Goal: Task Accomplishment & Management: Manage account settings

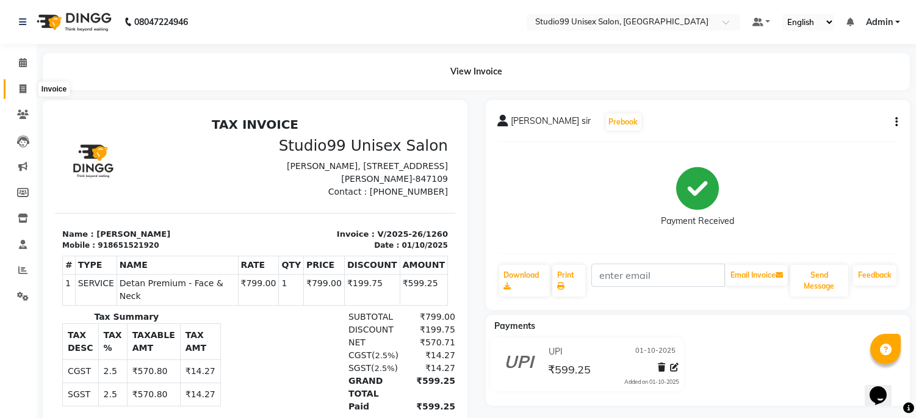
drag, startPoint x: 0, startPoint y: 0, endPoint x: 20, endPoint y: 88, distance: 90.0
click at [20, 88] on icon at bounding box center [23, 88] width 7 height 9
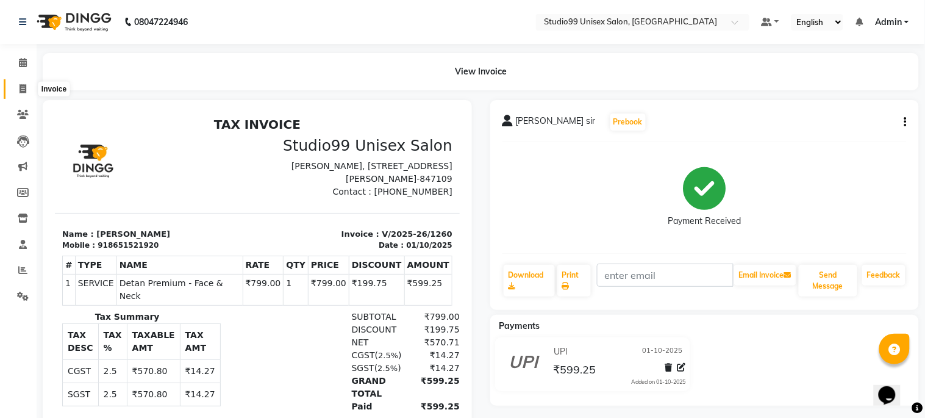
select select "service"
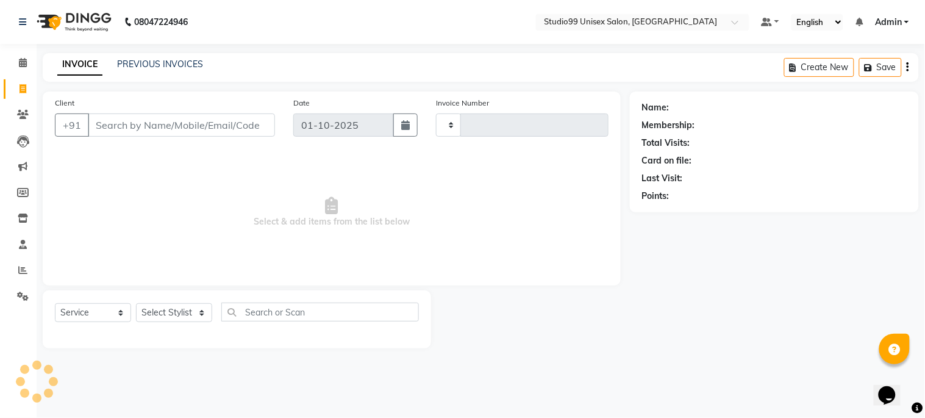
type input "1261"
select select "6061"
click at [101, 124] on input "Client" at bounding box center [181, 124] width 187 height 23
click at [93, 117] on input "Client" at bounding box center [181, 124] width 187 height 23
click at [98, 122] on input "Client" at bounding box center [181, 124] width 187 height 23
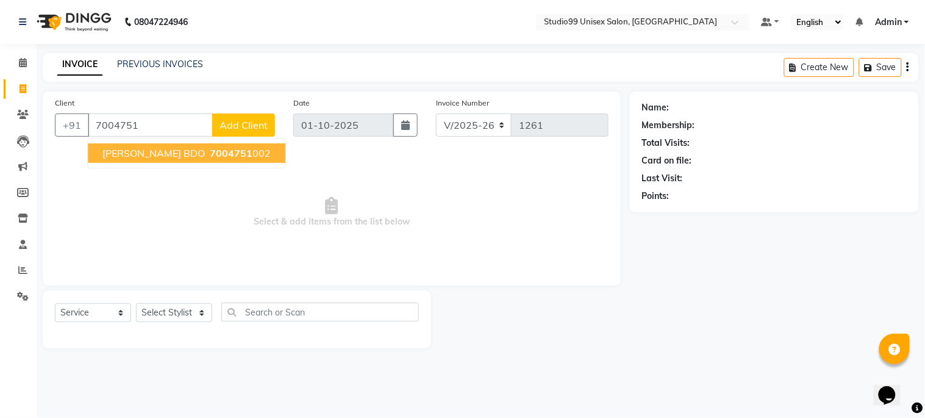
click at [112, 159] on span "[PERSON_NAME] BDO" at bounding box center [153, 153] width 102 height 12
type input "7004751002"
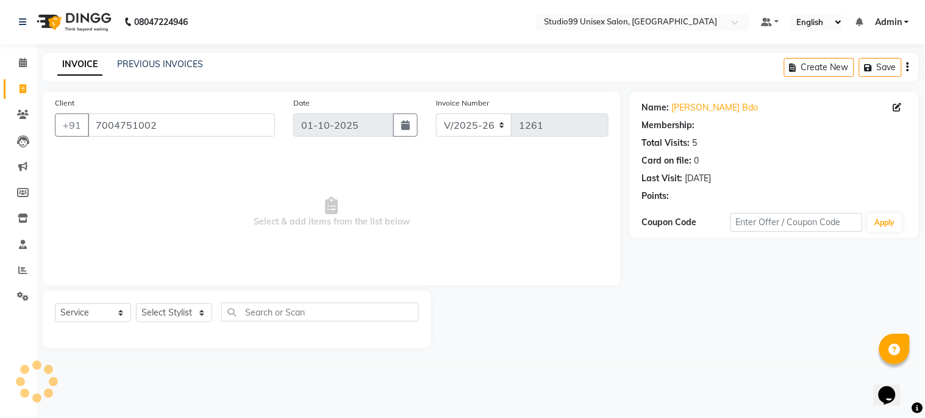
select select "1: Object"
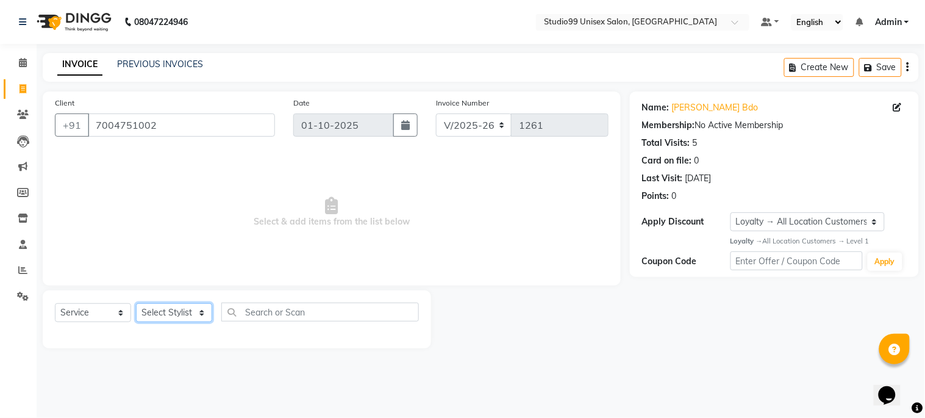
click at [156, 306] on select "Select Stylist Admin [PERSON_NAME] pooja Shankar [PERSON_NAME]" at bounding box center [174, 312] width 76 height 19
select select "45042"
click at [136, 304] on select "Select Stylist Admin [PERSON_NAME] pooja Shankar [PERSON_NAME]" at bounding box center [174, 312] width 76 height 19
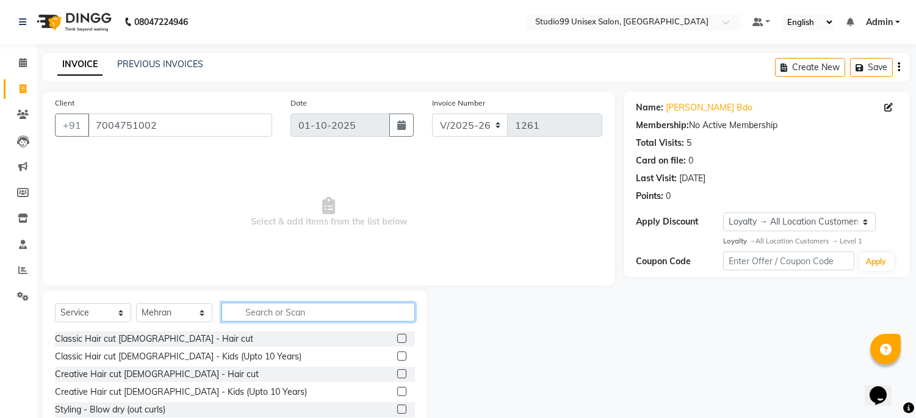
click at [240, 307] on input "text" at bounding box center [317, 312] width 193 height 19
click at [397, 336] on label at bounding box center [401, 338] width 9 height 9
click at [397, 336] on input "checkbox" at bounding box center [401, 339] width 8 height 8
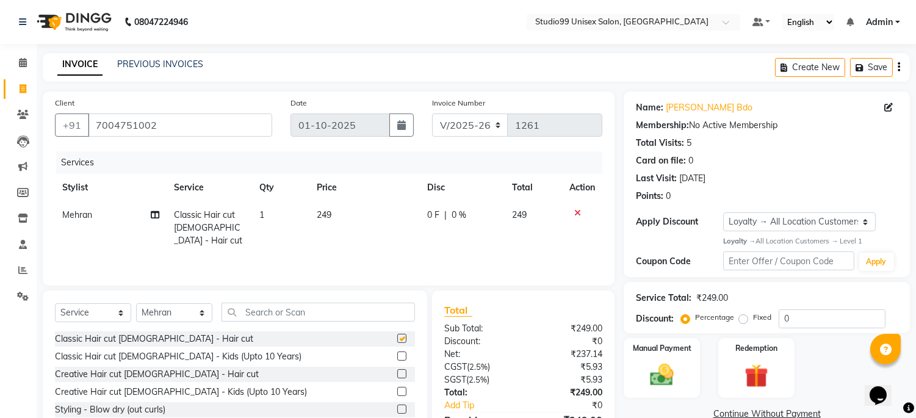
checkbox input "false"
click at [332, 211] on td "249" at bounding box center [364, 227] width 110 height 53
select select "45042"
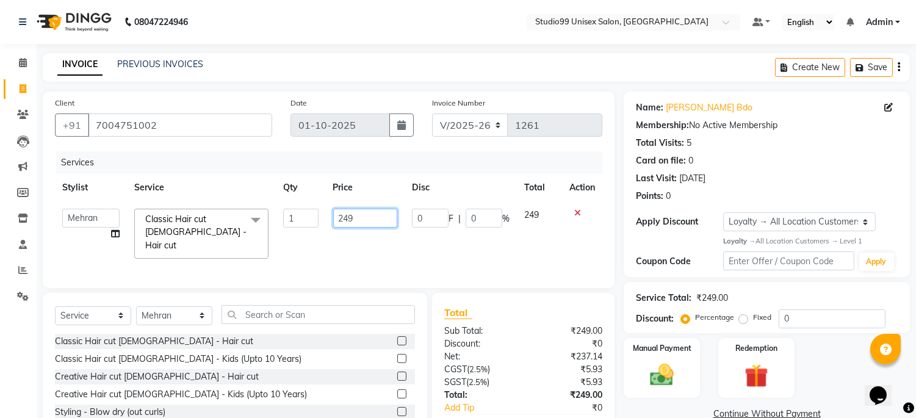
click at [367, 221] on input "249" at bounding box center [365, 218] width 64 height 19
type input "2"
type input "199"
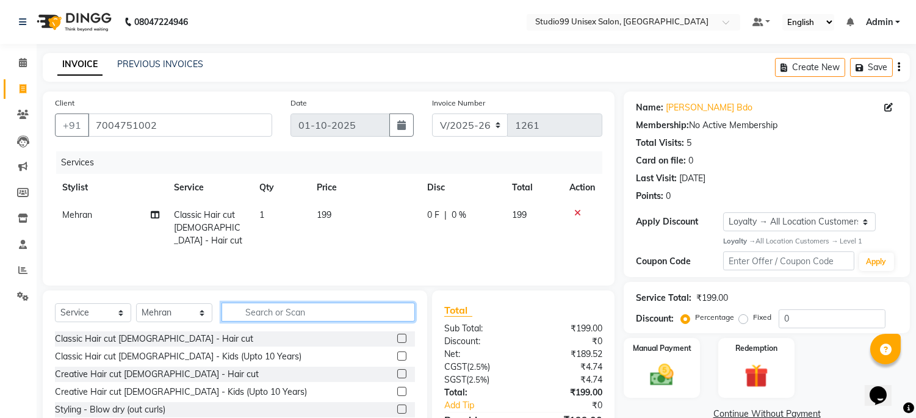
click at [309, 306] on input "text" at bounding box center [317, 312] width 193 height 19
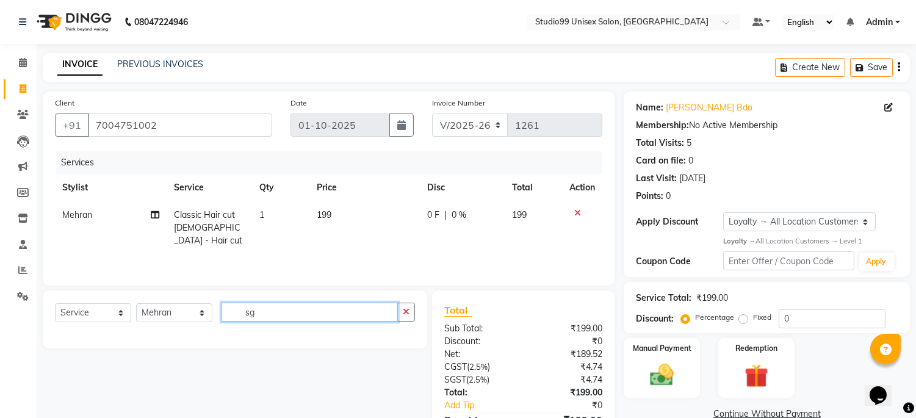
type input "s"
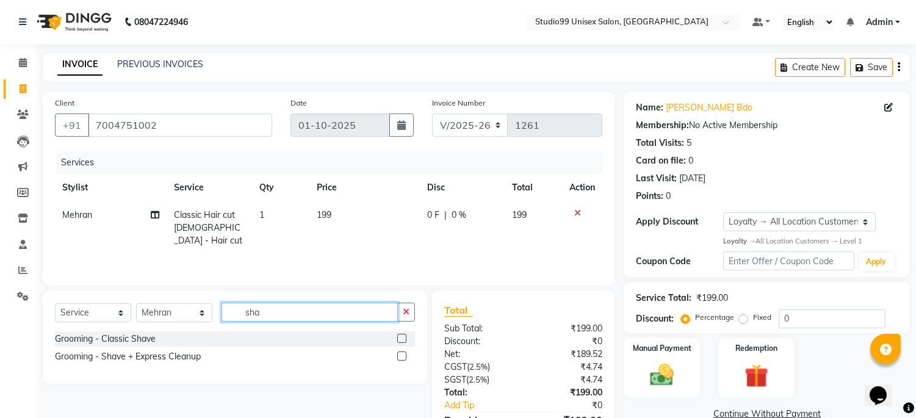
type input "sha"
click at [401, 338] on label at bounding box center [401, 338] width 9 height 9
click at [401, 338] on input "checkbox" at bounding box center [401, 339] width 8 height 8
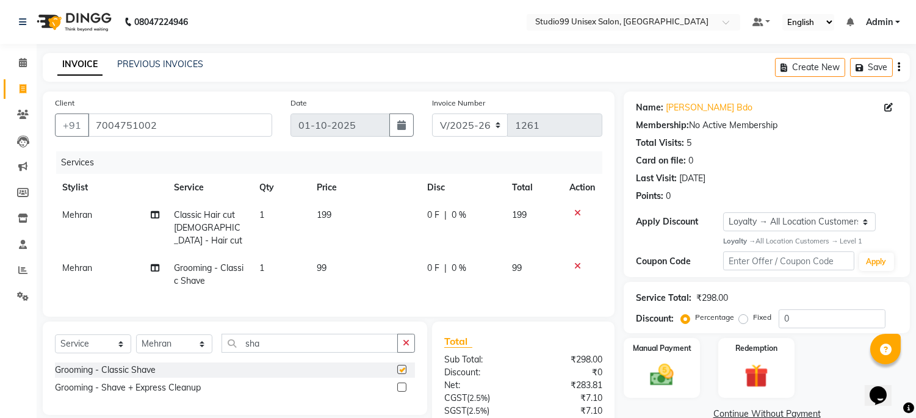
checkbox input "false"
click at [804, 318] on input "0" at bounding box center [831, 318] width 107 height 19
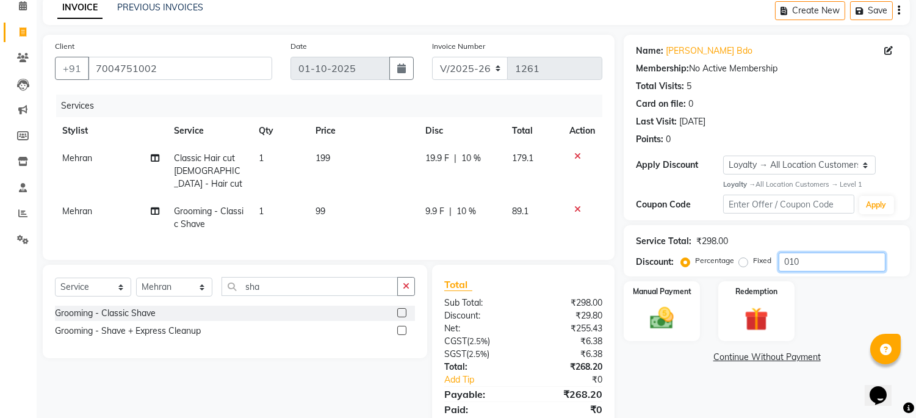
scroll to position [98, 0]
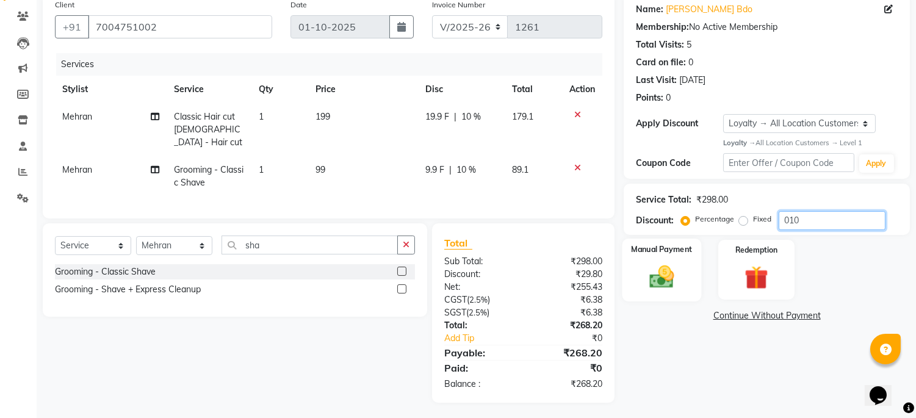
type input "010"
click at [631, 270] on div "Manual Payment" at bounding box center [661, 270] width 79 height 62
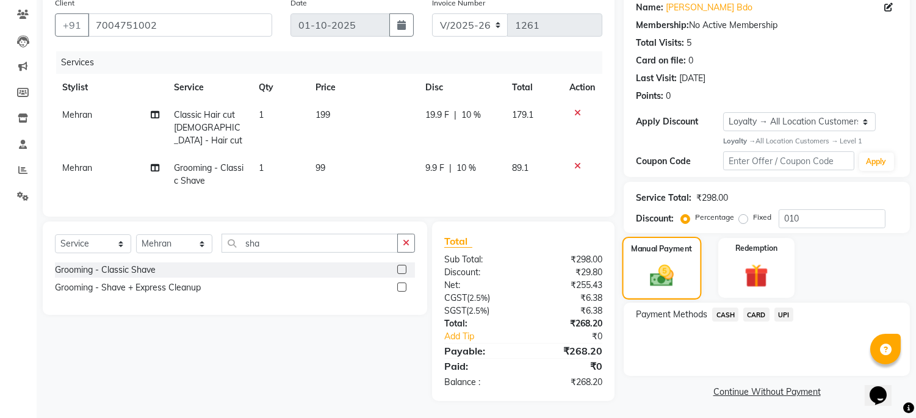
scroll to position [101, 0]
click at [782, 311] on span "UPI" at bounding box center [783, 314] width 19 height 14
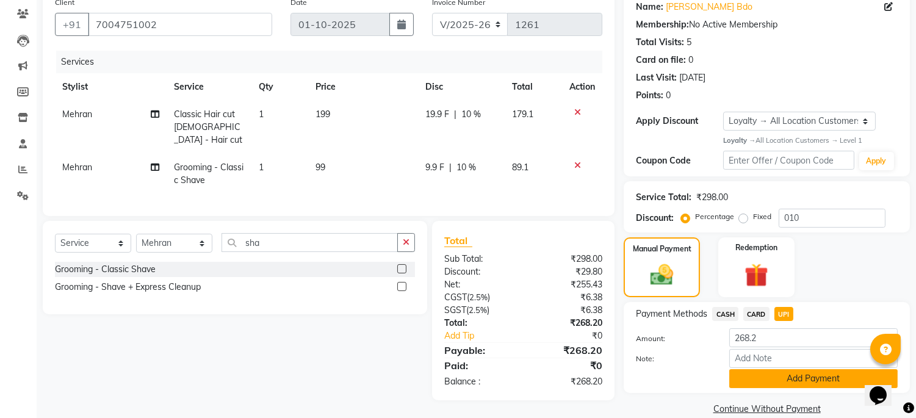
click at [797, 386] on button "Add Payment" at bounding box center [813, 378] width 168 height 19
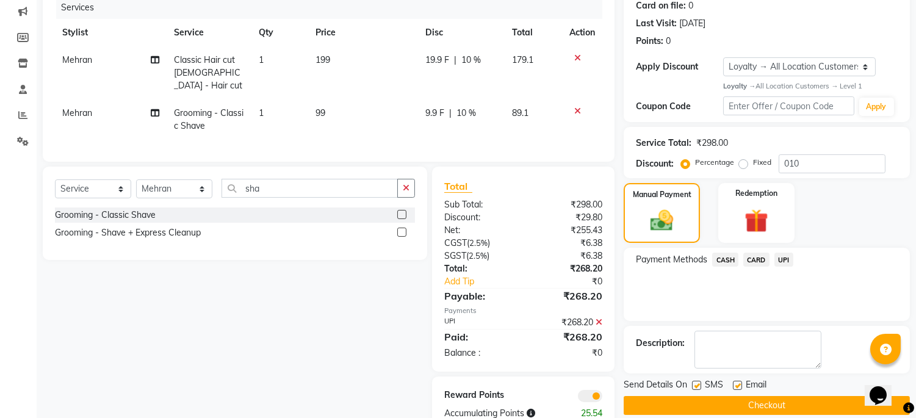
scroll to position [184, 0]
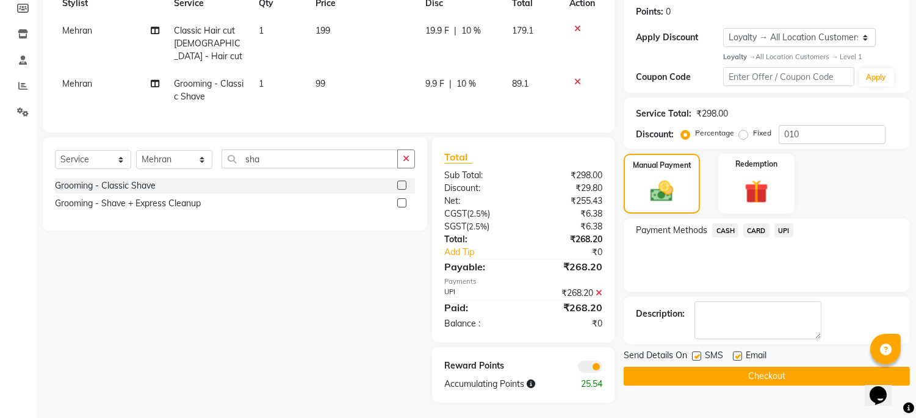
click at [786, 375] on button "Checkout" at bounding box center [766, 376] width 286 height 19
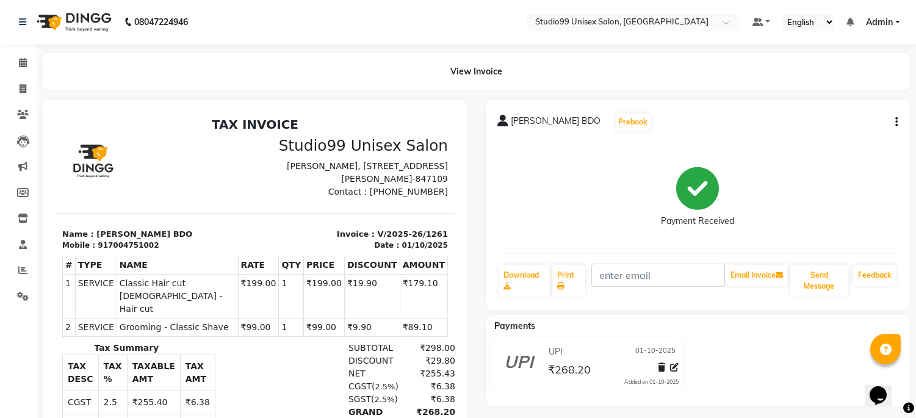
scroll to position [10, 0]
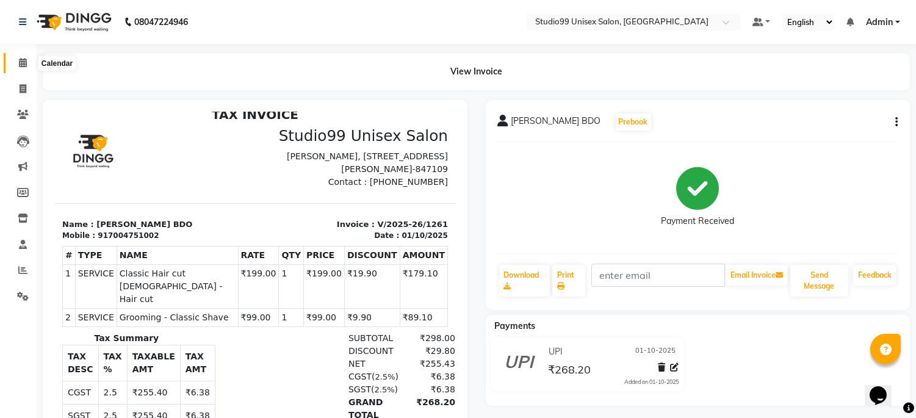
click at [26, 62] on icon at bounding box center [23, 62] width 8 height 9
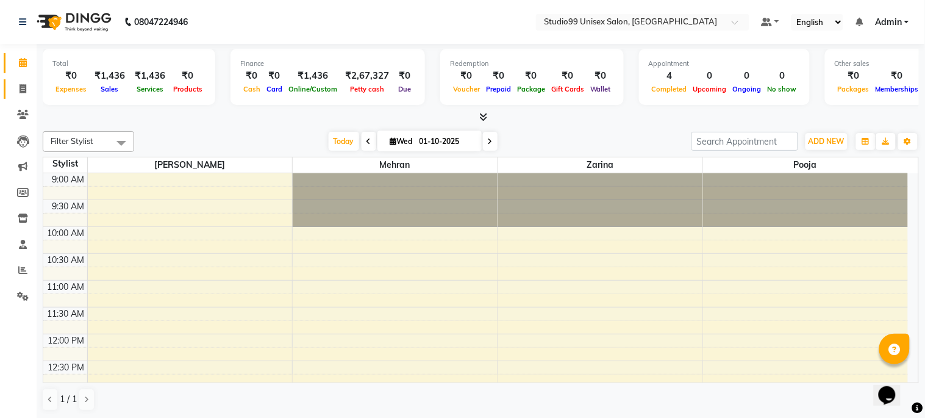
click at [22, 81] on link "Invoice" at bounding box center [18, 89] width 29 height 20
select select "service"
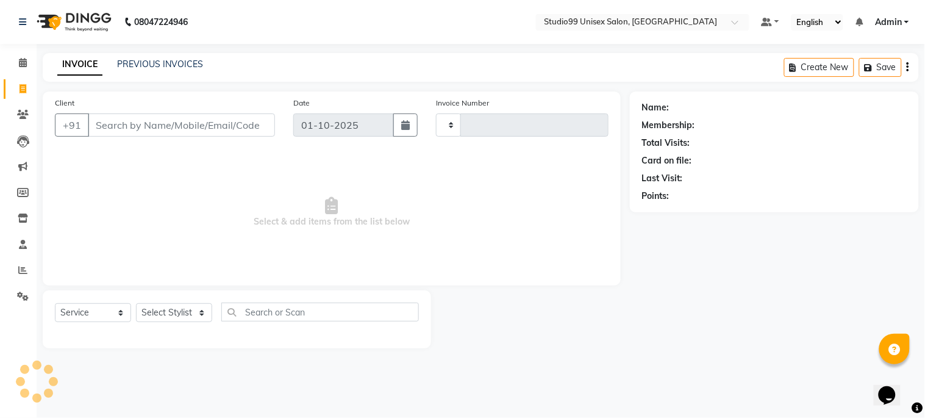
type input "1262"
select select "6061"
click at [26, 263] on link "Reports" at bounding box center [18, 270] width 29 height 20
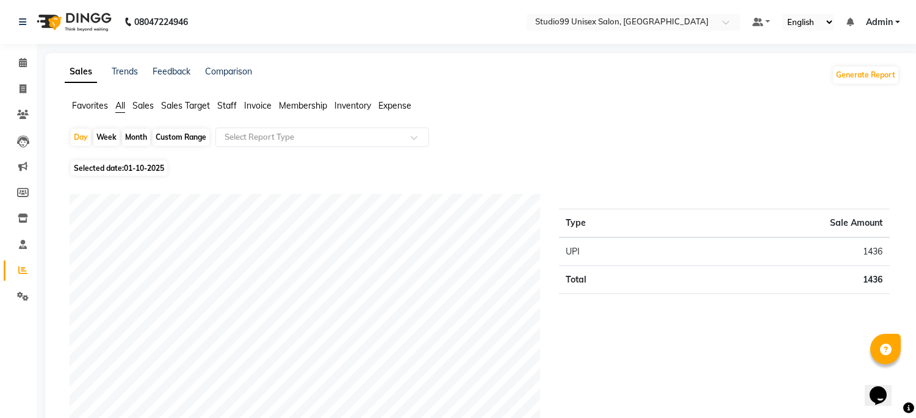
click at [149, 105] on span "Sales" at bounding box center [142, 105] width 21 height 11
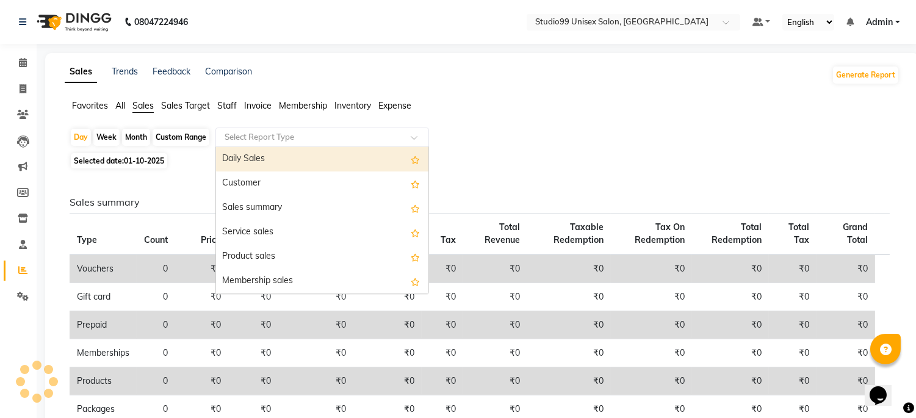
click at [236, 135] on input "text" at bounding box center [310, 137] width 176 height 12
click at [251, 168] on div "Daily Sales" at bounding box center [322, 159] width 212 height 24
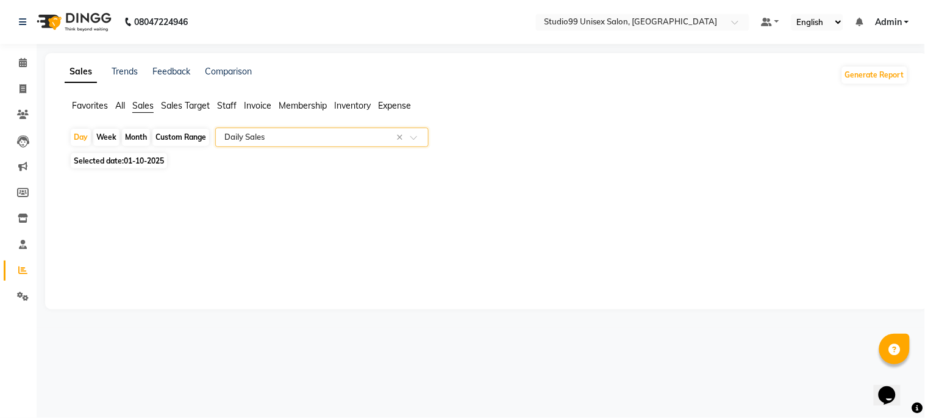
select select "csv"
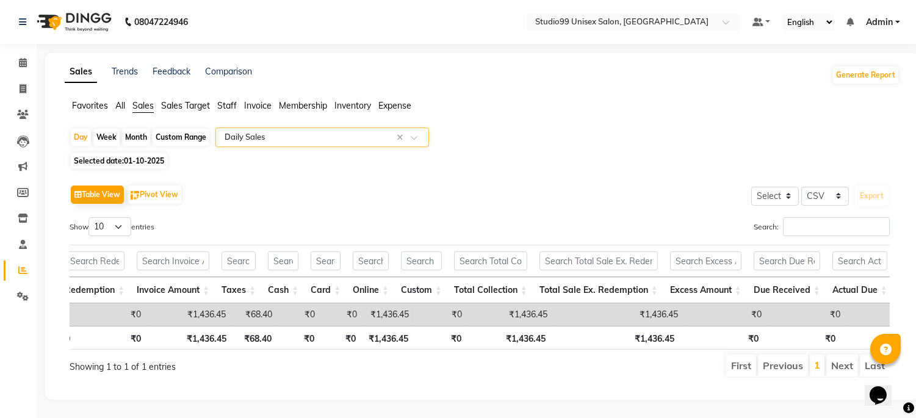
scroll to position [0, 479]
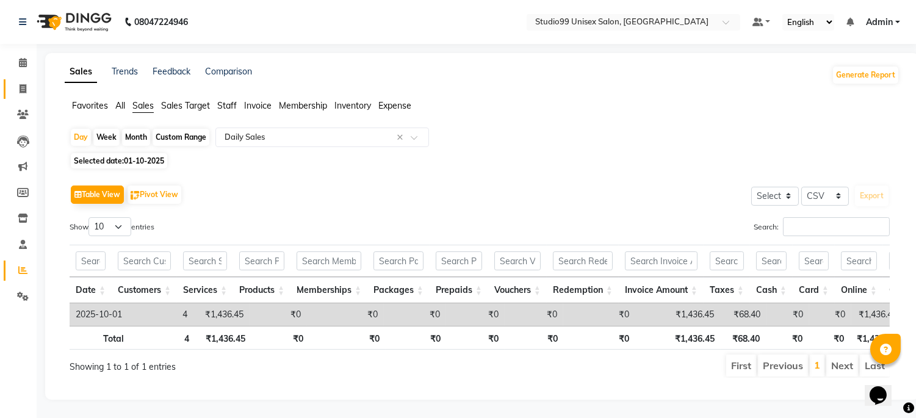
click at [7, 82] on link "Invoice" at bounding box center [18, 89] width 29 height 20
select select "service"
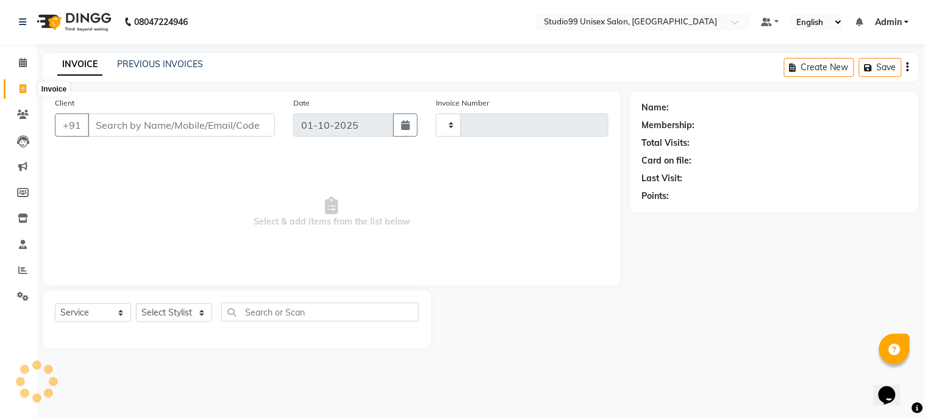
type input "1262"
select select "6061"
click at [143, 130] on input "Client" at bounding box center [181, 124] width 187 height 23
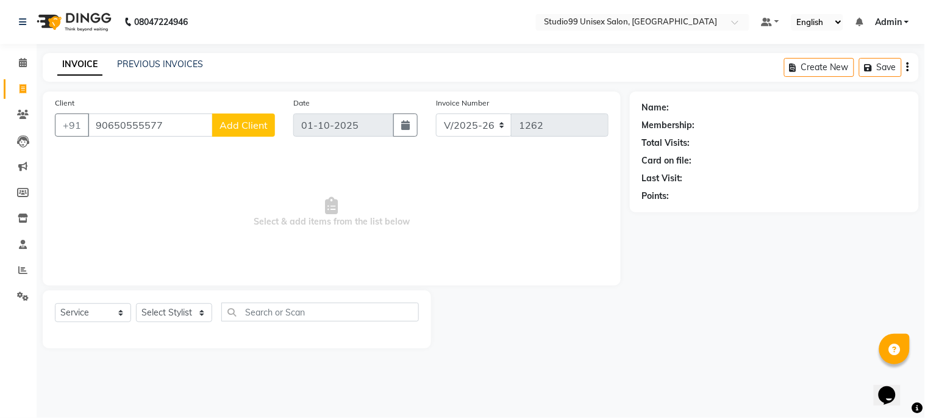
type input "90650555577"
click at [272, 120] on button "Add Client" at bounding box center [243, 124] width 63 height 23
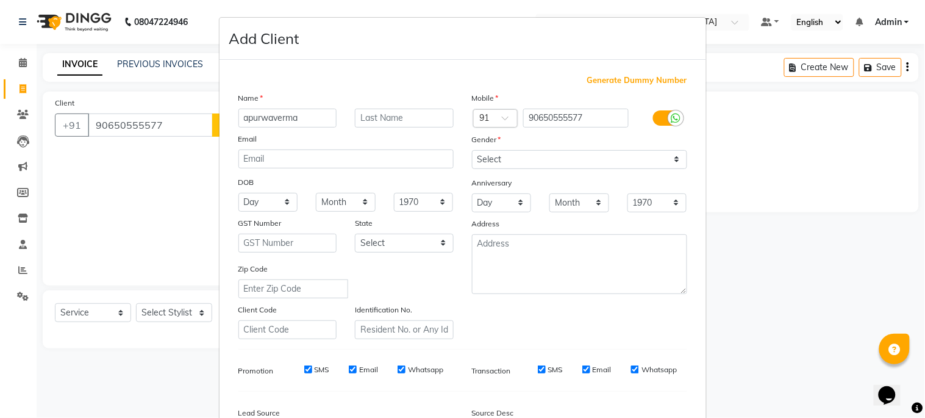
type input "apurwaverma"
type input "kumari"
click at [639, 162] on select "Select [DEMOGRAPHIC_DATA] [DEMOGRAPHIC_DATA] Other Prefer Not To Say" at bounding box center [579, 159] width 215 height 19
select select "[DEMOGRAPHIC_DATA]"
click at [472, 150] on select "Select [DEMOGRAPHIC_DATA] [DEMOGRAPHIC_DATA] Other Prefer Not To Say" at bounding box center [579, 159] width 215 height 19
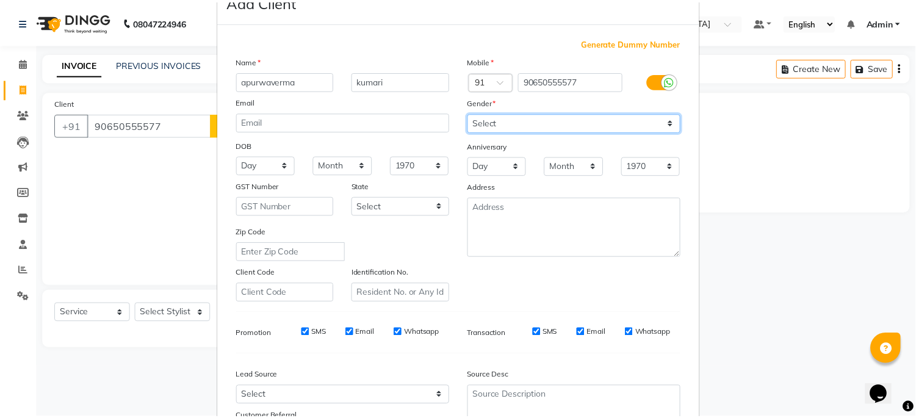
scroll to position [145, 0]
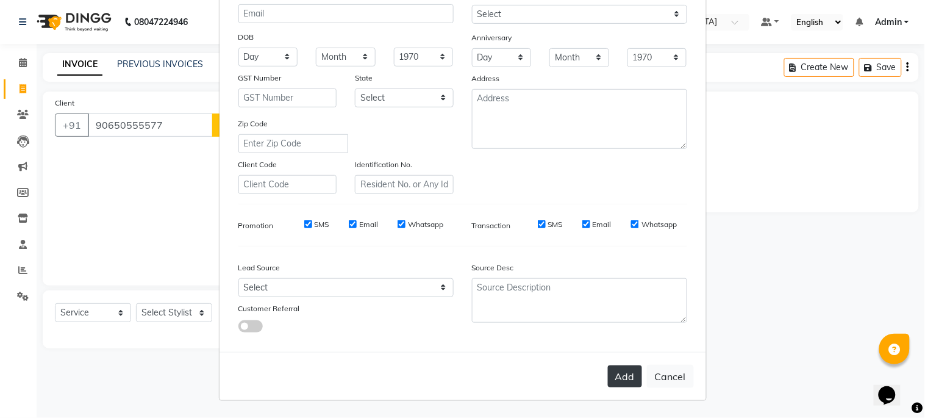
click at [624, 382] on button "Add" at bounding box center [625, 376] width 34 height 22
select select
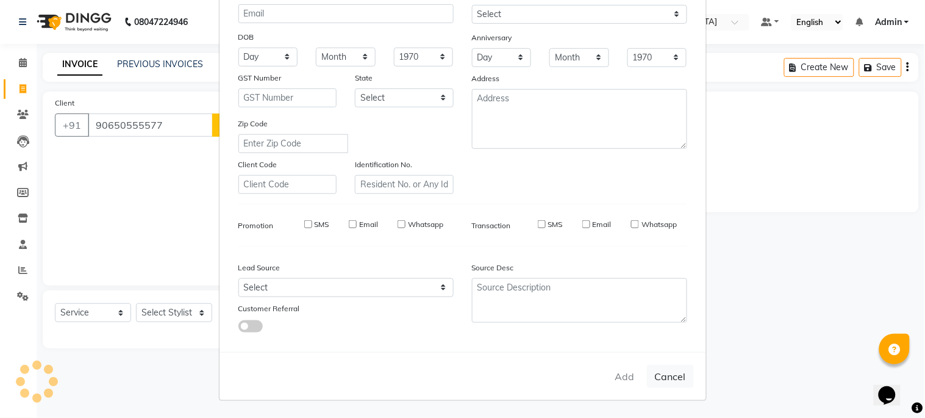
select select
checkbox input "false"
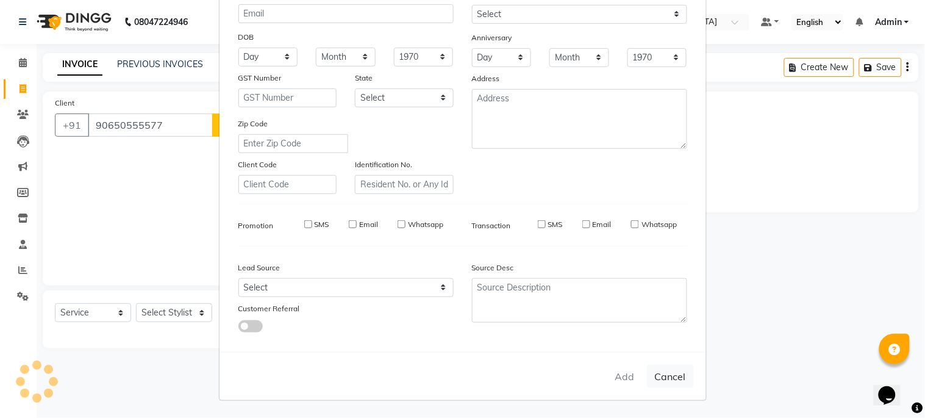
checkbox input "false"
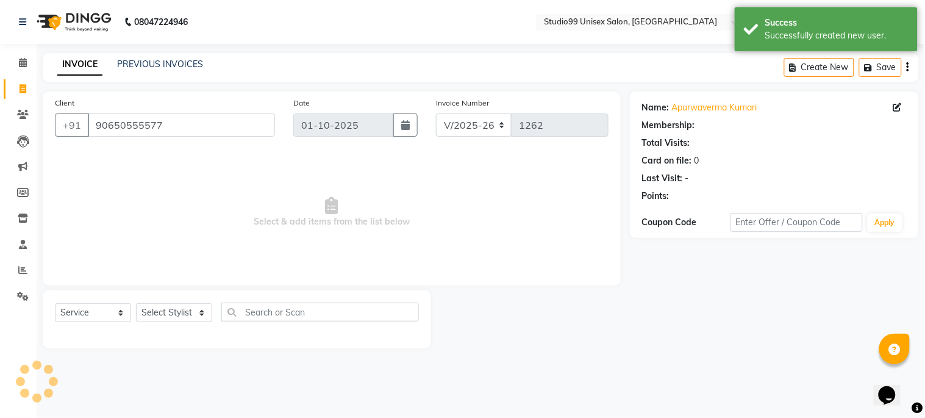
select select "1: Object"
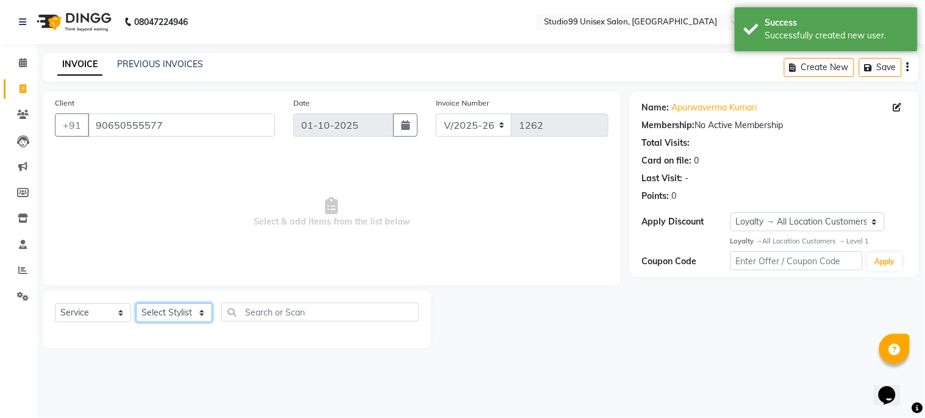
click at [162, 312] on select "Select Stylist Admin [PERSON_NAME] pooja Shankar [PERSON_NAME]" at bounding box center [174, 312] width 76 height 19
select select "59621"
click at [136, 304] on select "Select Stylist Admin [PERSON_NAME] pooja Shankar [PERSON_NAME]" at bounding box center [174, 312] width 76 height 19
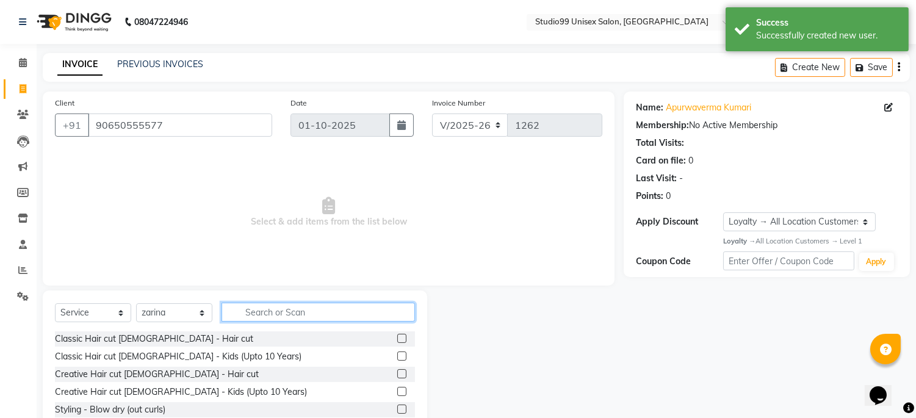
click at [298, 320] on input "text" at bounding box center [317, 312] width 193 height 19
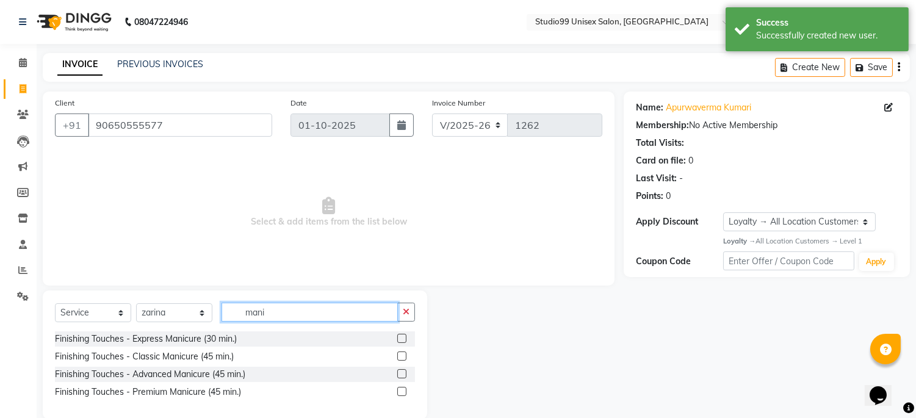
type input "mani"
click at [400, 339] on label at bounding box center [401, 338] width 9 height 9
click at [400, 339] on input "checkbox" at bounding box center [401, 339] width 8 height 8
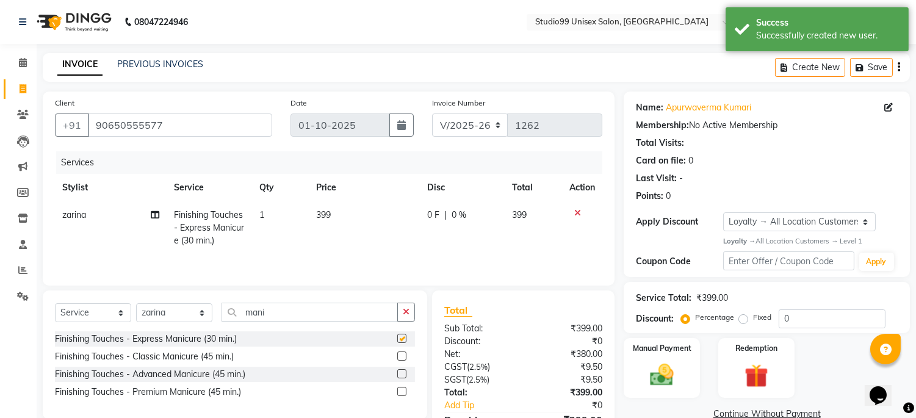
checkbox input "false"
drag, startPoint x: 292, startPoint y: 311, endPoint x: 156, endPoint y: 318, distance: 135.6
click at [156, 318] on div "Select Service Product Membership Package Voucher Prepaid Gift Card Select Styl…" at bounding box center [235, 317] width 360 height 29
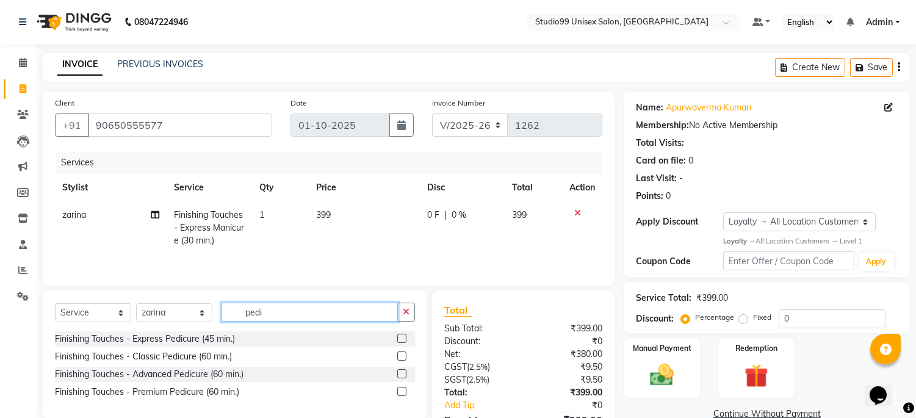
type input "pedi"
click at [403, 343] on label at bounding box center [401, 338] width 9 height 9
click at [403, 343] on input "checkbox" at bounding box center [401, 339] width 8 height 8
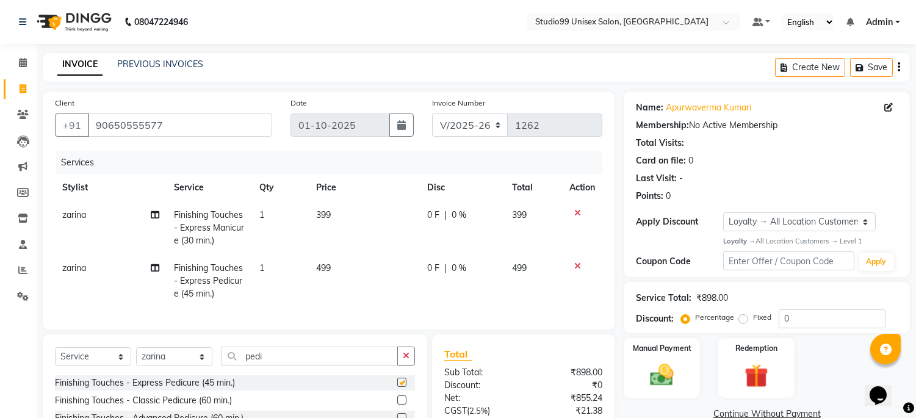
checkbox input "false"
drag, startPoint x: 324, startPoint y: 362, endPoint x: 168, endPoint y: 362, distance: 156.2
click at [168, 362] on div "Select Service Product Membership Package Voucher Prepaid Gift Card Select Styl…" at bounding box center [235, 360] width 360 height 29
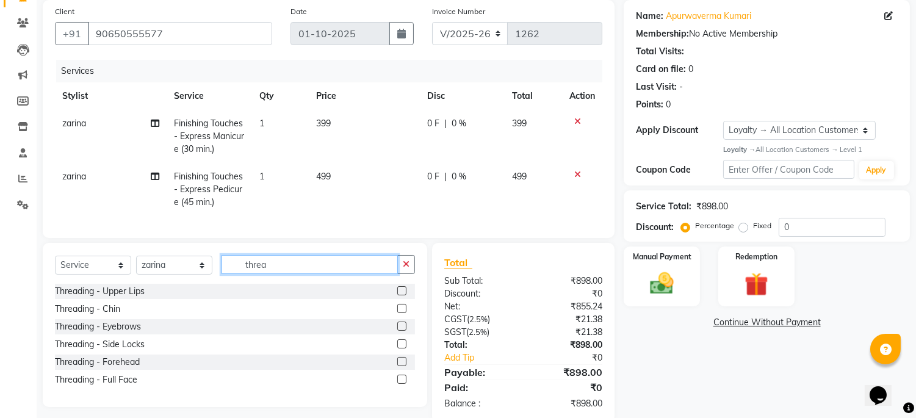
scroll to position [124, 0]
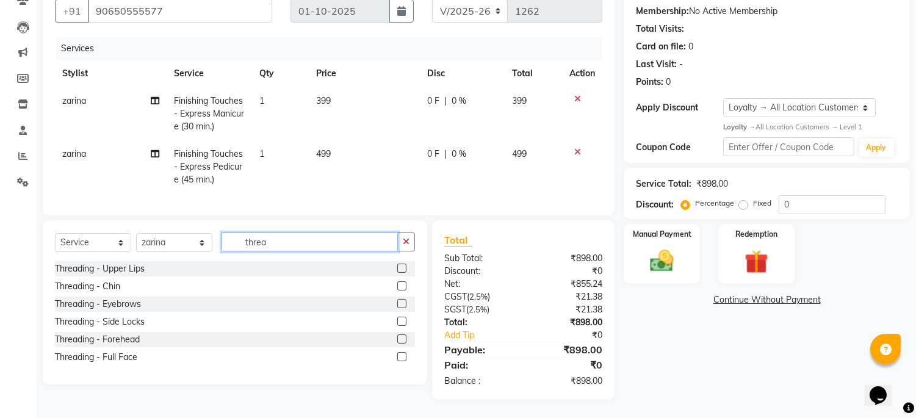
drag, startPoint x: 287, startPoint y: 239, endPoint x: 161, endPoint y: 239, distance: 126.3
click at [161, 239] on div "Select Service Product Membership Package Voucher Prepaid Gift Card Select Styl…" at bounding box center [235, 246] width 360 height 29
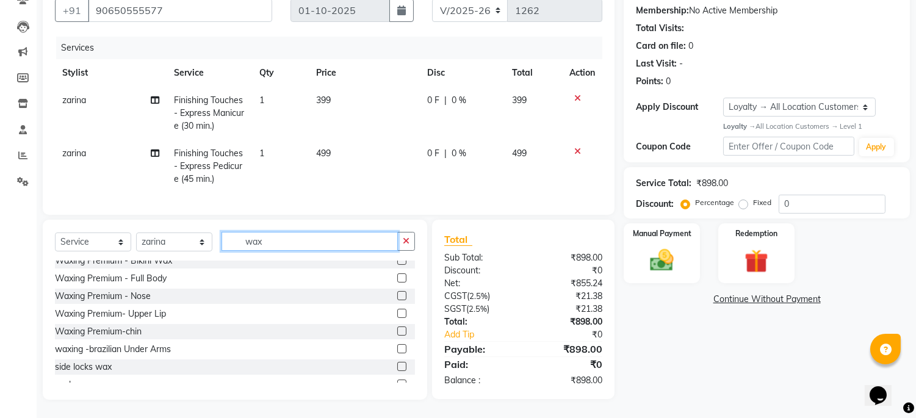
scroll to position [157, 0]
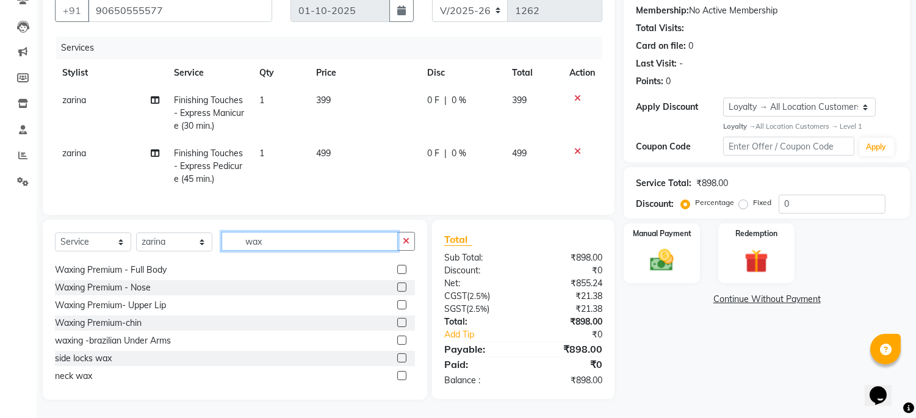
type input "wax"
click at [397, 306] on label at bounding box center [401, 304] width 9 height 9
click at [397, 306] on input "checkbox" at bounding box center [401, 305] width 8 height 8
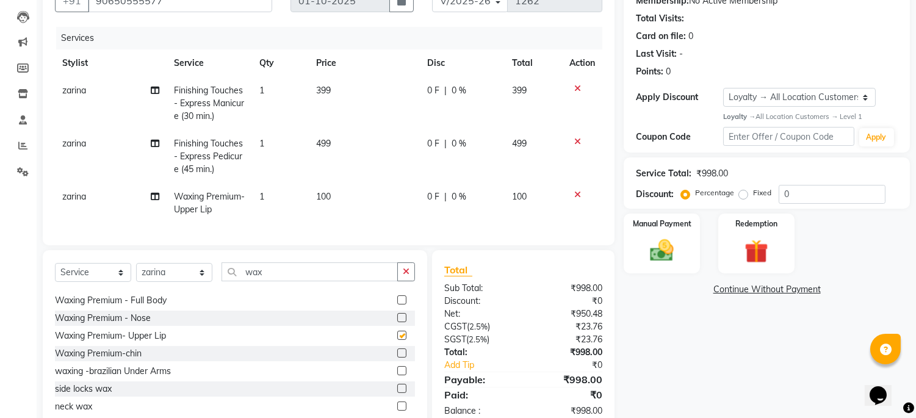
checkbox input "false"
click at [397, 357] on label at bounding box center [401, 352] width 9 height 9
click at [397, 357] on input "checkbox" at bounding box center [401, 354] width 8 height 8
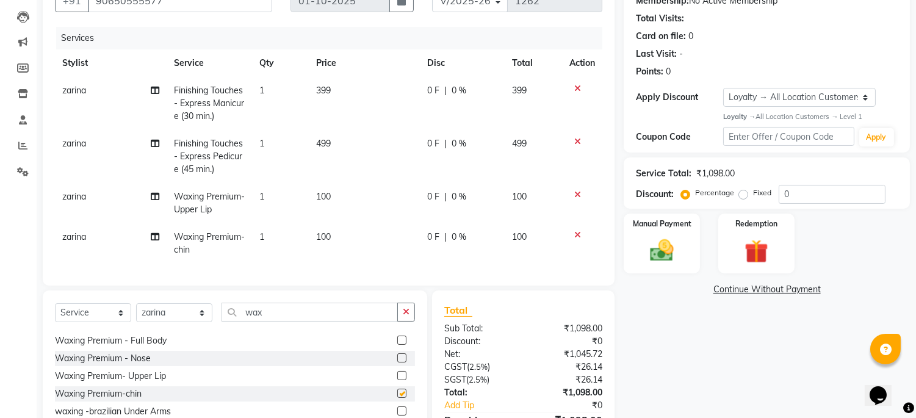
checkbox input "false"
drag, startPoint x: 297, startPoint y: 322, endPoint x: 206, endPoint y: 321, distance: 91.5
click at [206, 322] on div "Select Service Product Membership Package Voucher Prepaid Gift Card Select Styl…" at bounding box center [235, 317] width 360 height 29
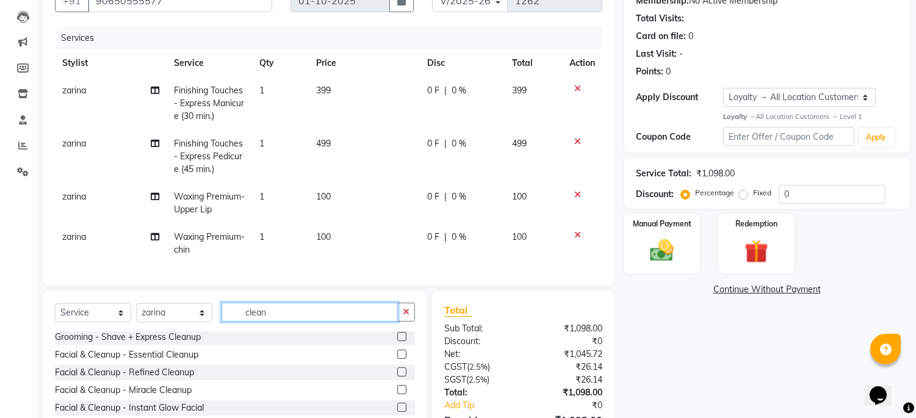
scroll to position [0, 0]
type input "cleanup"
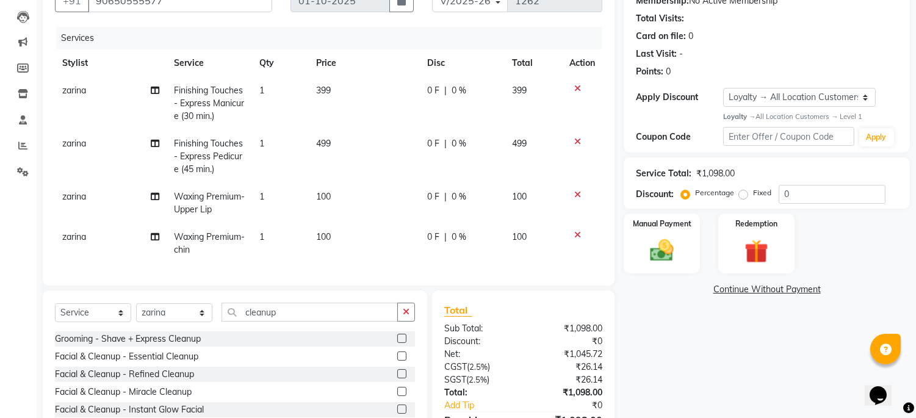
click at [398, 361] on label at bounding box center [401, 355] width 9 height 9
click at [398, 361] on input "checkbox" at bounding box center [401, 357] width 8 height 8
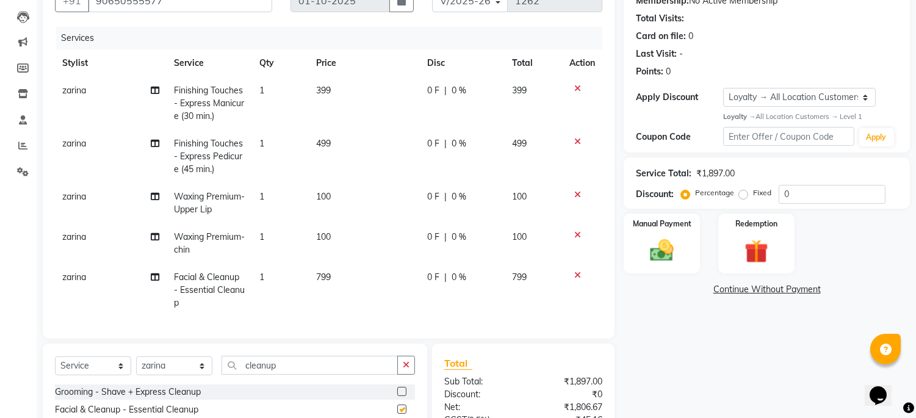
checkbox input "false"
drag, startPoint x: 339, startPoint y: 378, endPoint x: 89, endPoint y: 348, distance: 252.0
click at [89, 348] on div "Client [PHONE_NUMBER] Date [DATE] Invoice Number V/2025 V/[PHONE_NUMBER] Servic…" at bounding box center [329, 245] width 590 height 556
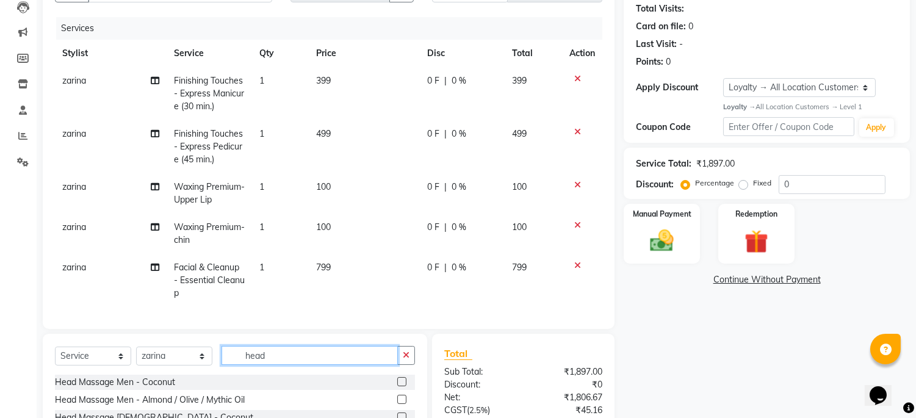
scroll to position [253, 0]
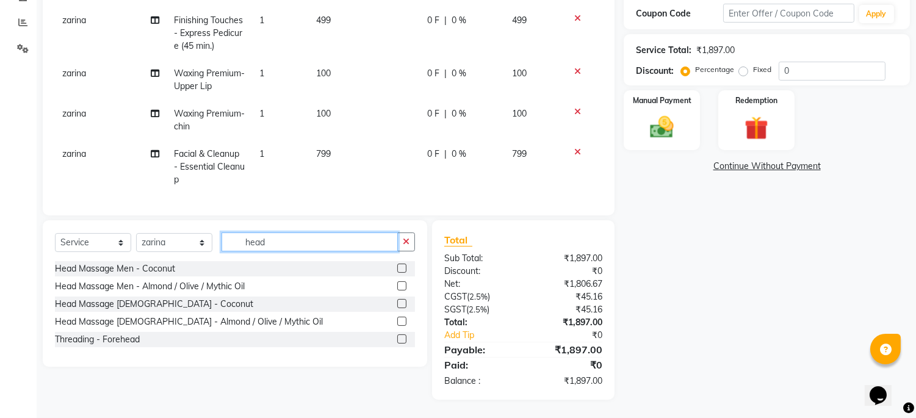
drag, startPoint x: 296, startPoint y: 246, endPoint x: 102, endPoint y: 221, distance: 195.0
click at [102, 221] on div "Select Service Product Membership Package Voucher Prepaid Gift Card Select Styl…" at bounding box center [235, 293] width 384 height 146
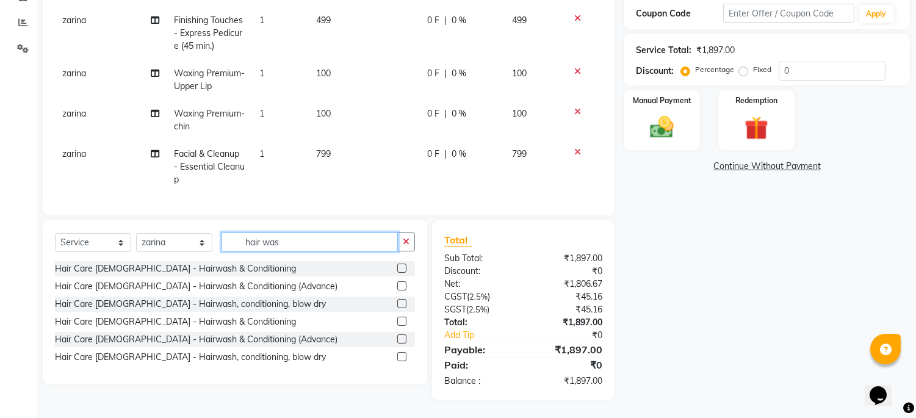
type input "hair was"
click at [401, 269] on label at bounding box center [401, 268] width 9 height 9
click at [401, 269] on input "checkbox" at bounding box center [401, 269] width 8 height 8
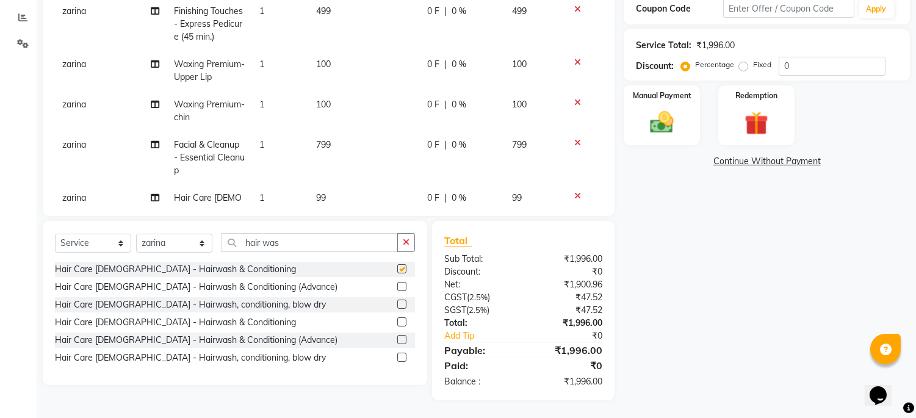
checkbox input "false"
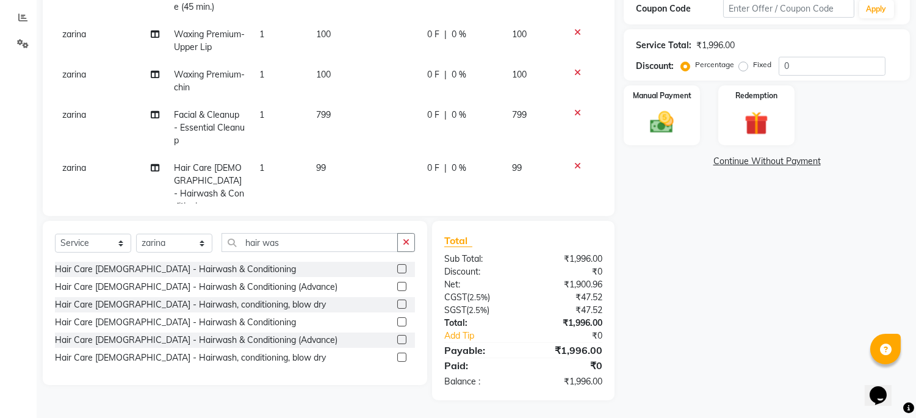
scroll to position [57, 0]
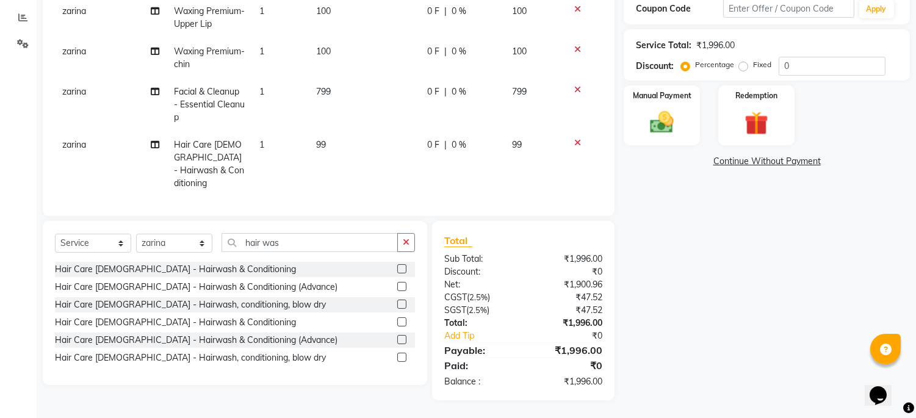
click at [574, 143] on icon at bounding box center [577, 142] width 7 height 9
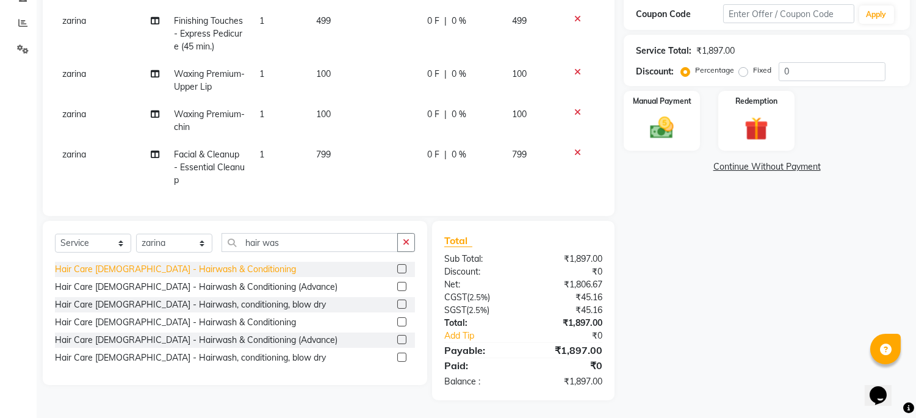
scroll to position [0, 0]
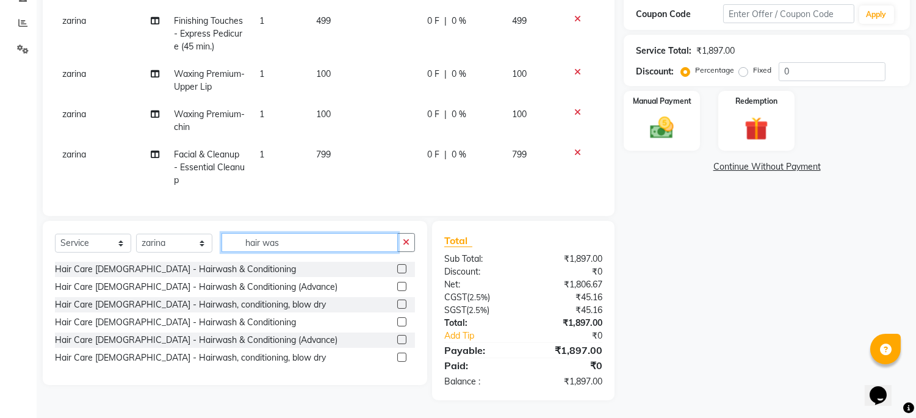
drag, startPoint x: 296, startPoint y: 239, endPoint x: 313, endPoint y: 223, distance: 23.3
click at [212, 246] on div "Select Service Product Membership Package Voucher Prepaid Gift Card Select Styl…" at bounding box center [235, 247] width 360 height 29
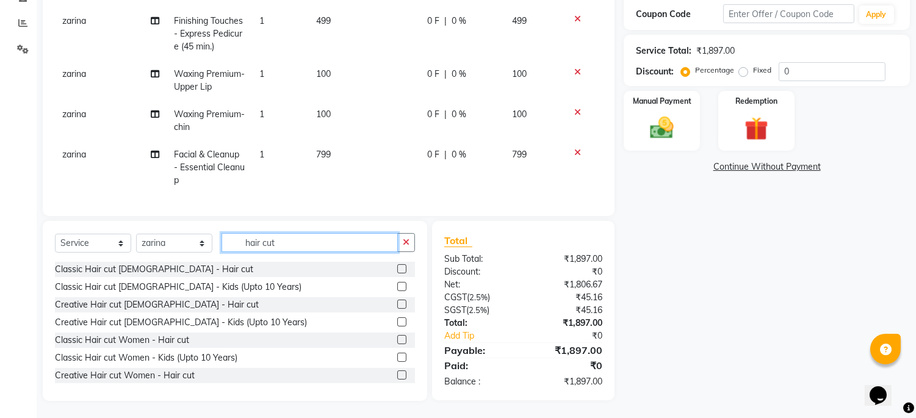
type input "hair cut"
click at [397, 285] on label at bounding box center [401, 286] width 9 height 9
click at [397, 285] on input "checkbox" at bounding box center [401, 287] width 8 height 8
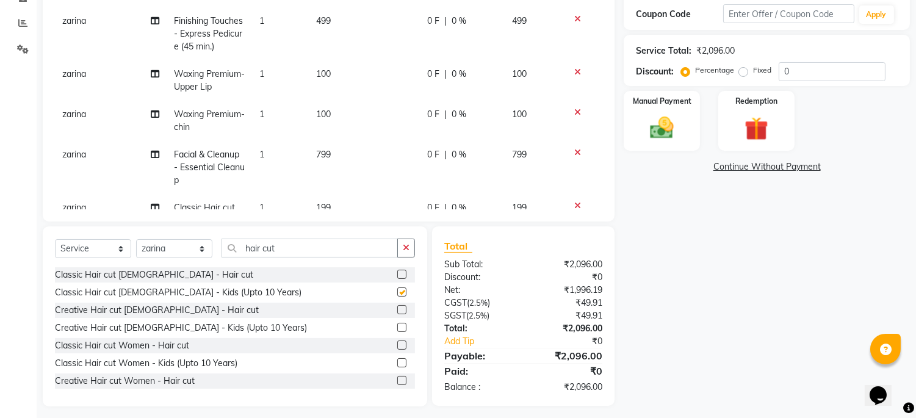
checkbox input "false"
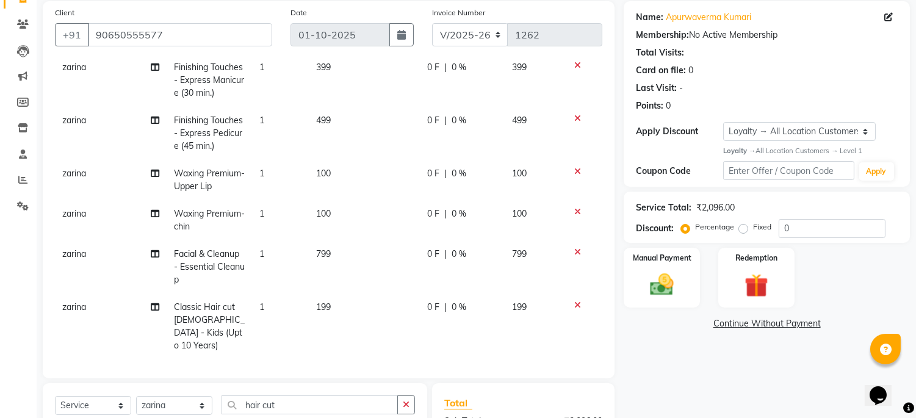
scroll to position [135, 0]
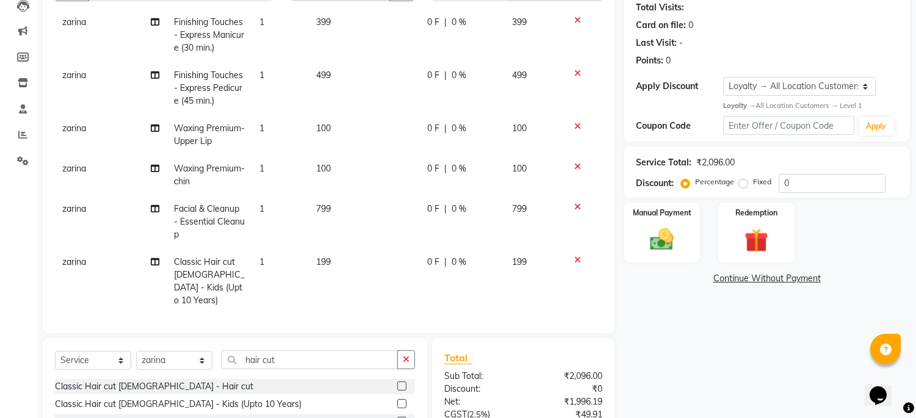
click at [451, 208] on span "0 %" at bounding box center [458, 209] width 15 height 13
select select "59621"
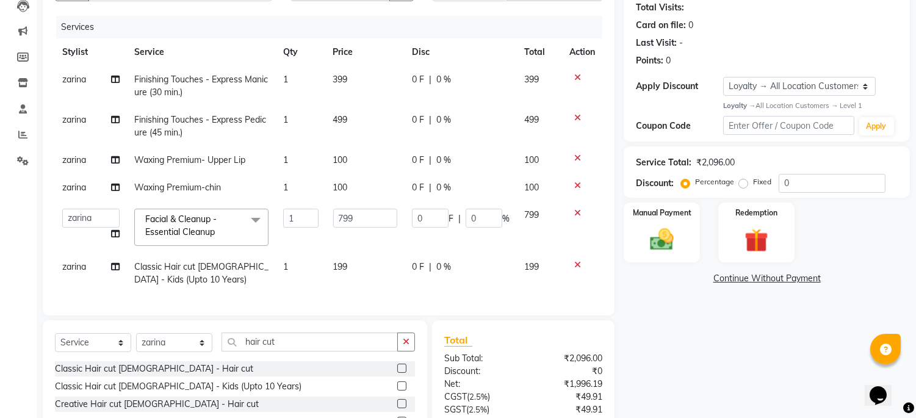
scroll to position [0, 0]
drag, startPoint x: 487, startPoint y: 217, endPoint x: 575, endPoint y: 214, distance: 88.5
click at [411, 218] on td "0 F | 0 %" at bounding box center [460, 227] width 112 height 52
type input "15"
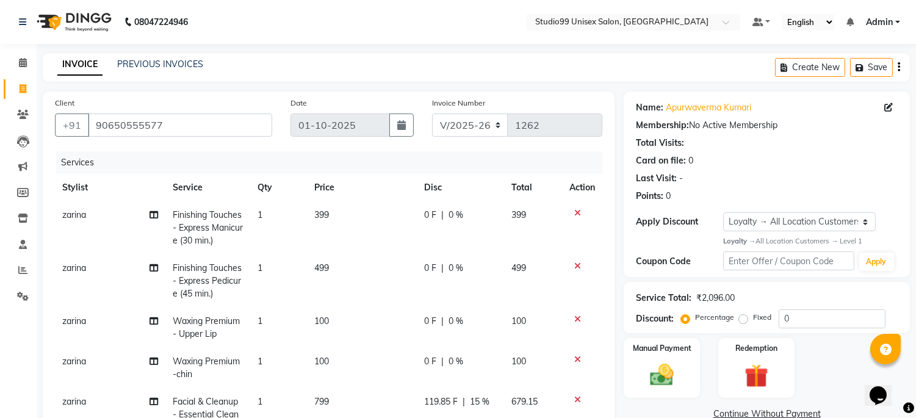
click at [486, 159] on div "Services" at bounding box center [333, 162] width 555 height 23
click at [435, 221] on div "0 F | 0 %" at bounding box center [460, 215] width 73 height 13
select select "59621"
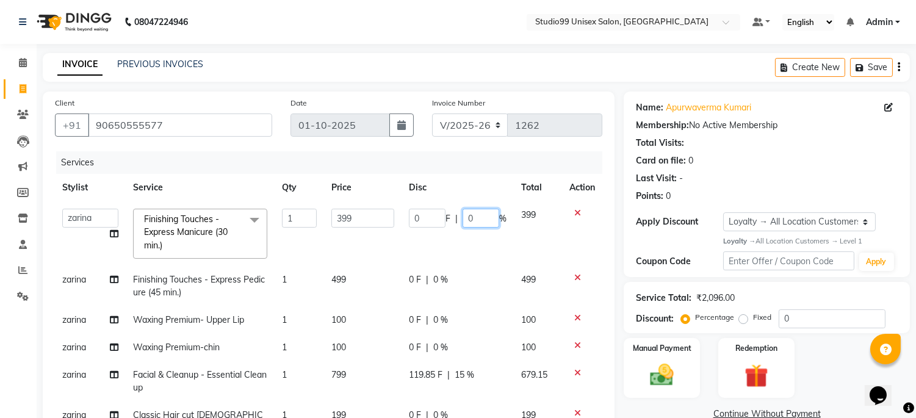
drag, startPoint x: 478, startPoint y: 217, endPoint x: 436, endPoint y: 217, distance: 42.1
click at [436, 217] on div "0 F | 0 %" at bounding box center [458, 218] width 98 height 19
type input "10"
click at [440, 276] on td "0 F | 0 %" at bounding box center [457, 286] width 112 height 40
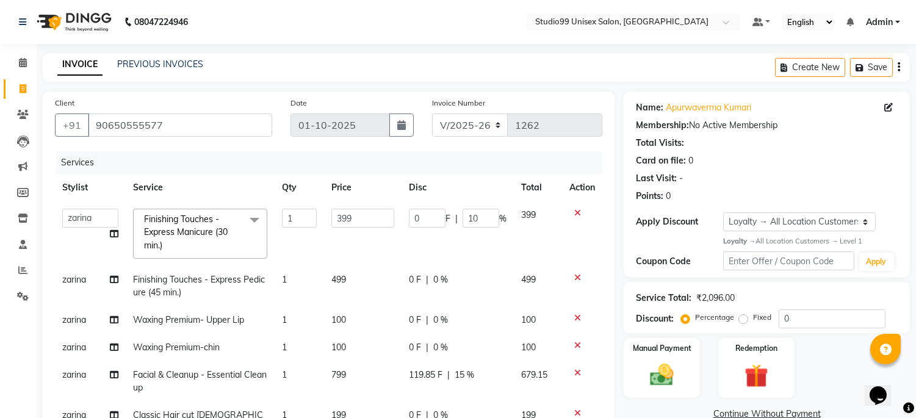
select select "59621"
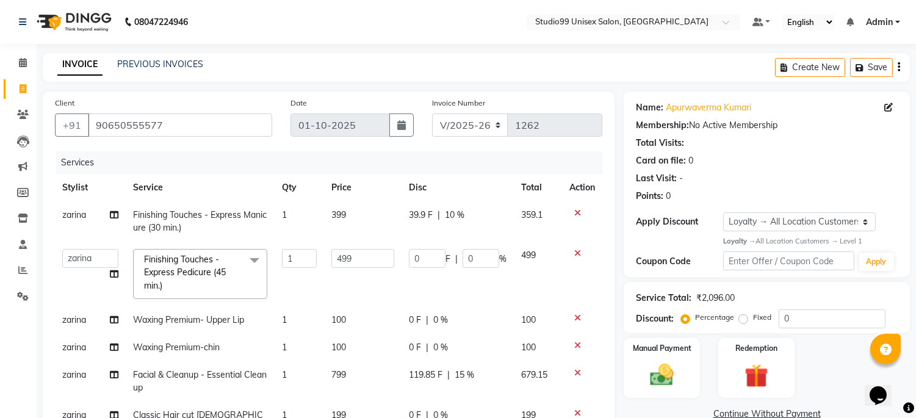
scroll to position [0, 0]
drag, startPoint x: 474, startPoint y: 257, endPoint x: 436, endPoint y: 252, distance: 38.8
click at [436, 252] on div "0 F | 0 %" at bounding box center [458, 258] width 98 height 19
type input "10"
click at [481, 154] on div "Services" at bounding box center [333, 162] width 555 height 23
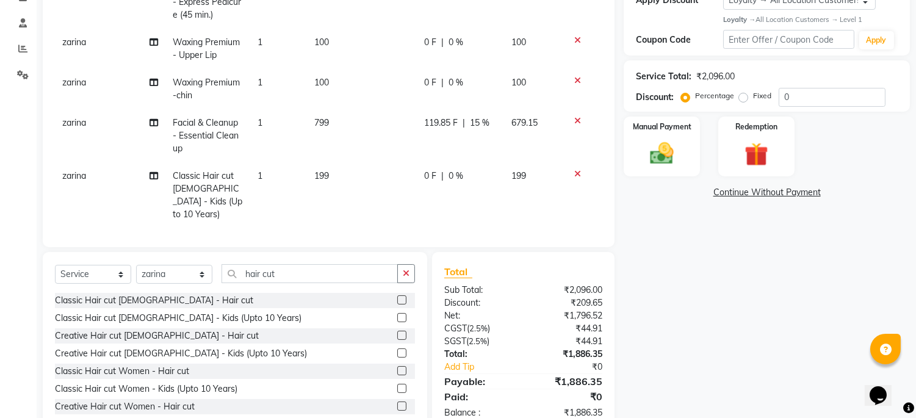
scroll to position [253, 0]
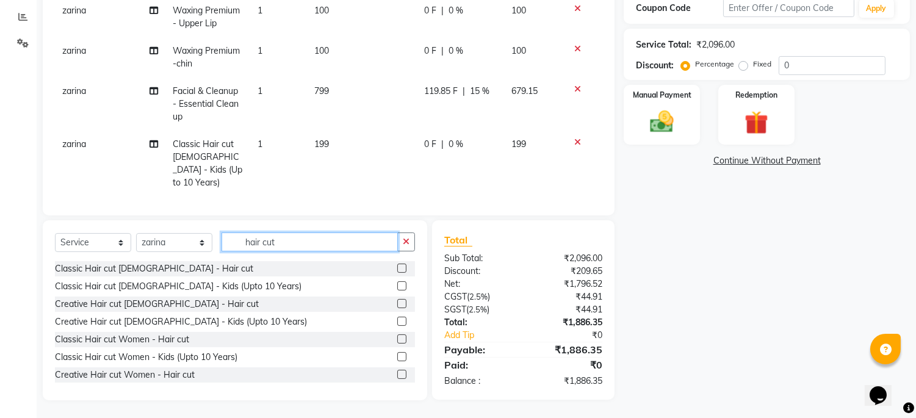
drag, startPoint x: 293, startPoint y: 245, endPoint x: 107, endPoint y: 245, distance: 186.7
click at [107, 245] on div "Select Service Product Membership Package Voucher Prepaid Gift Card Select Styl…" at bounding box center [235, 246] width 360 height 29
click at [328, 147] on td "199" at bounding box center [362, 164] width 110 height 66
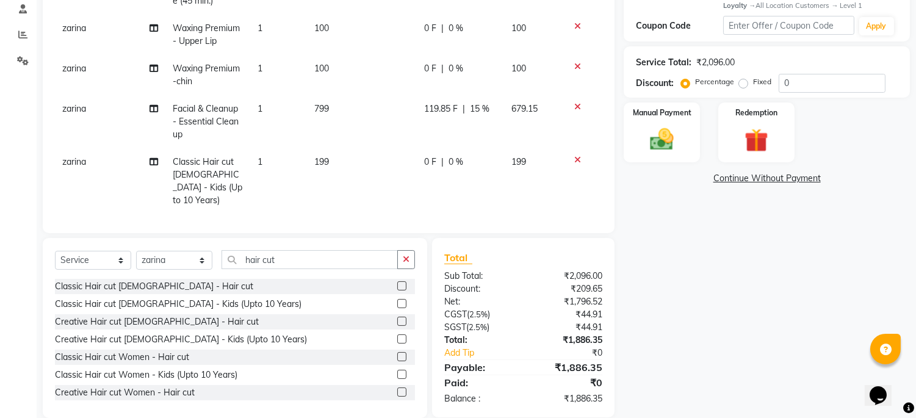
scroll to position [0, 0]
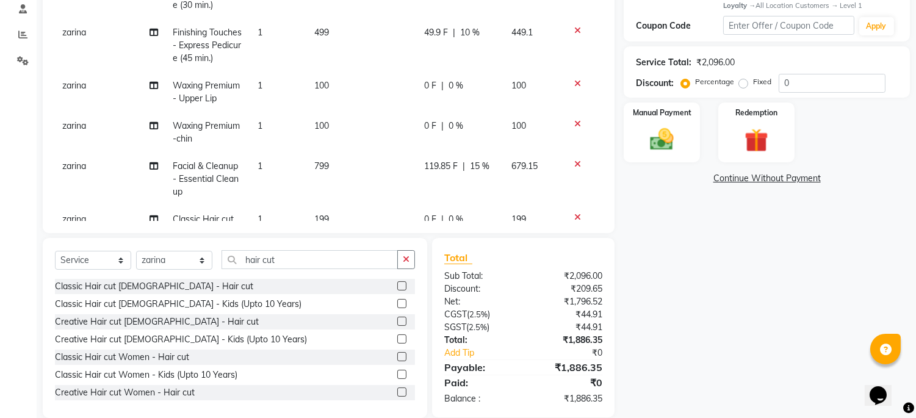
select select "59621"
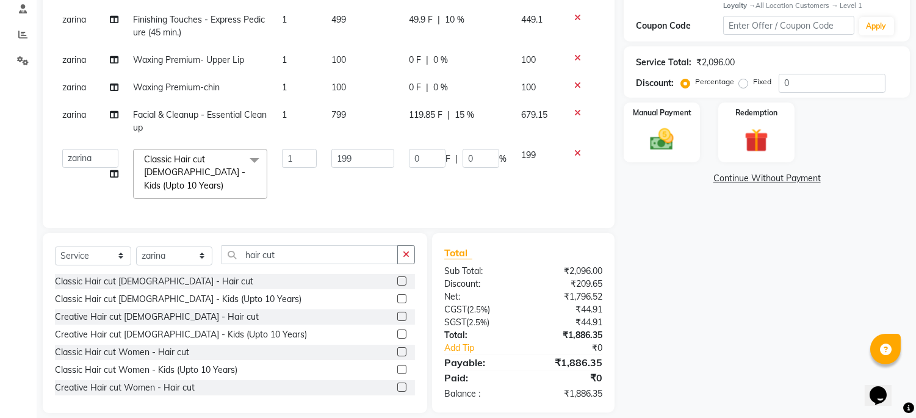
scroll to position [246, 0]
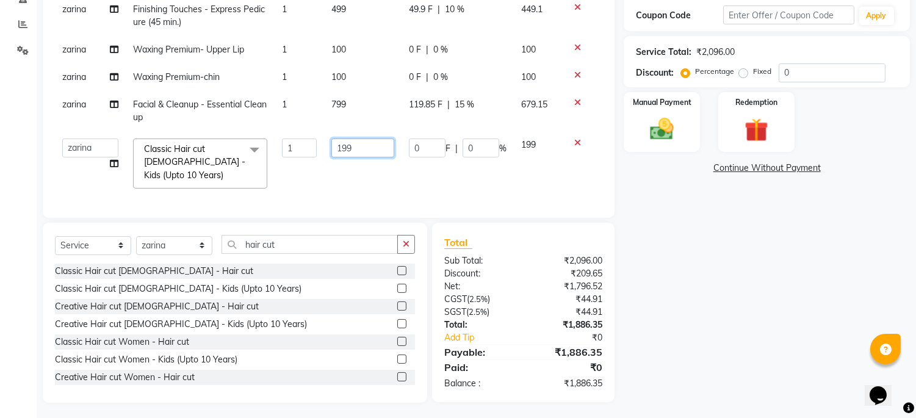
drag, startPoint x: 366, startPoint y: 150, endPoint x: 295, endPoint y: 138, distance: 72.3
click at [295, 138] on tr "Admin [PERSON_NAME] pooja Shankar [PERSON_NAME] Classic Hair cut [DEMOGRAPHIC_D…" at bounding box center [328, 163] width 547 height 65
type input "149"
click at [538, 181] on tbody "zarina Finishing Touches - Express Manicure (30 min.) 1 399 39.9 F | 10 % 359.1…" at bounding box center [328, 75] width 547 height 240
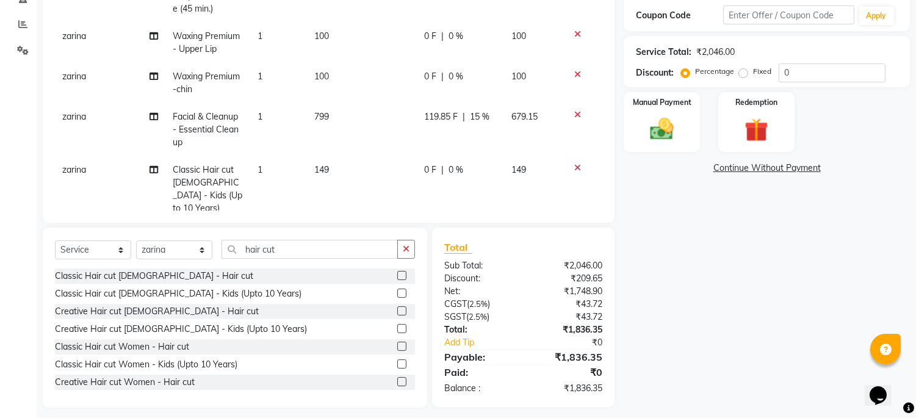
scroll to position [57, 0]
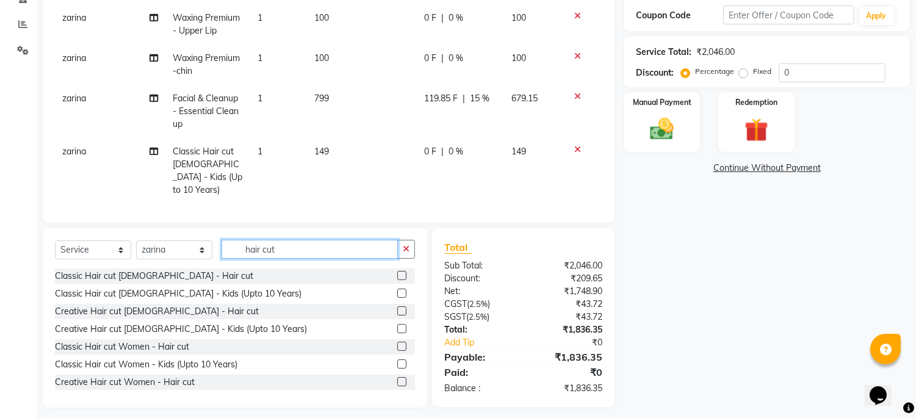
drag, startPoint x: 308, startPoint y: 249, endPoint x: 203, endPoint y: 250, distance: 105.5
click at [203, 250] on div "Select Service Product Membership Package Voucher Prepaid Gift Card Select Styl…" at bounding box center [235, 254] width 360 height 29
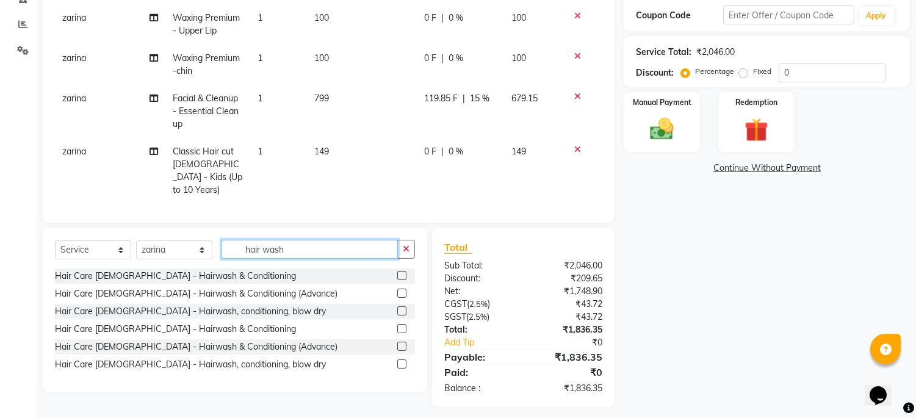
type input "hair wash"
click at [403, 313] on label at bounding box center [401, 310] width 9 height 9
click at [403, 313] on input "checkbox" at bounding box center [401, 311] width 8 height 8
checkbox input "false"
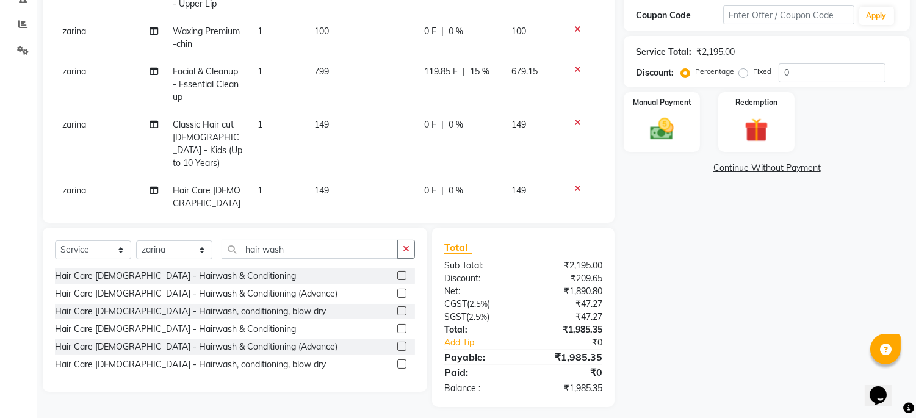
scroll to position [110, 0]
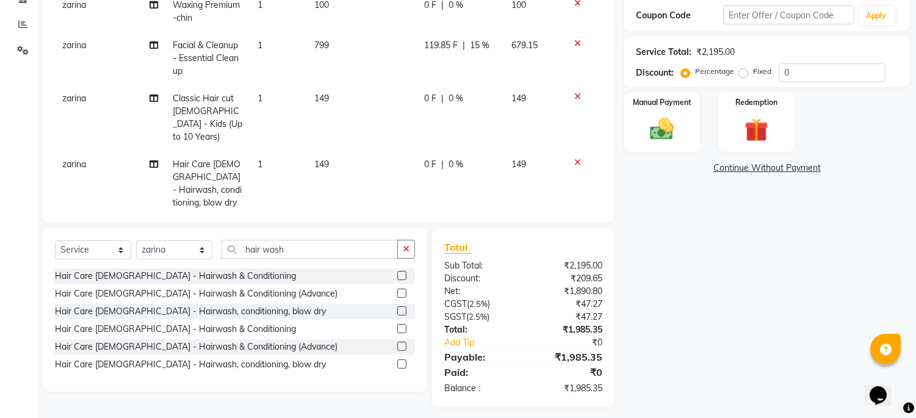
click at [574, 158] on icon at bounding box center [577, 162] width 7 height 9
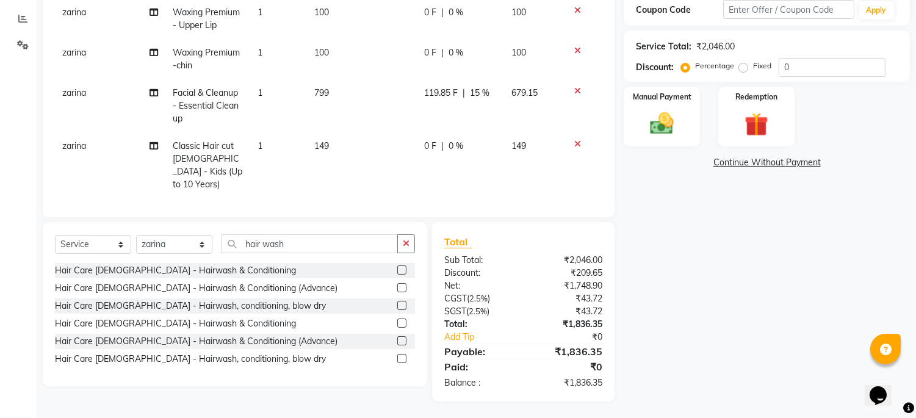
scroll to position [253, 0]
click at [401, 354] on label at bounding box center [401, 357] width 9 height 9
click at [401, 354] on input "checkbox" at bounding box center [401, 358] width 8 height 8
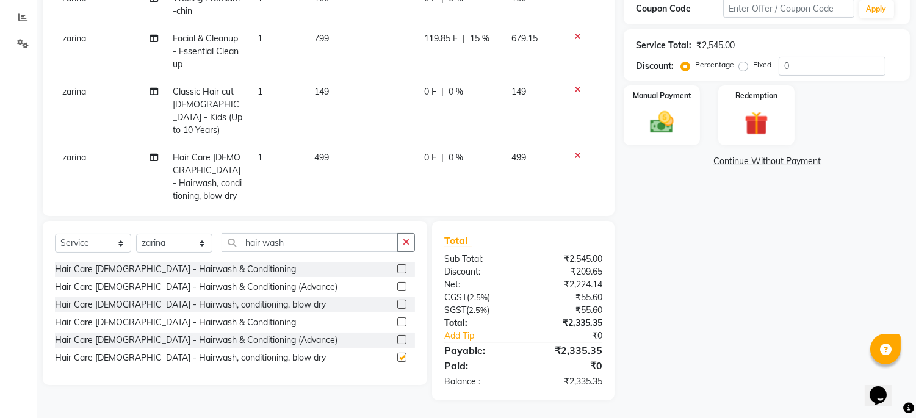
checkbox input "false"
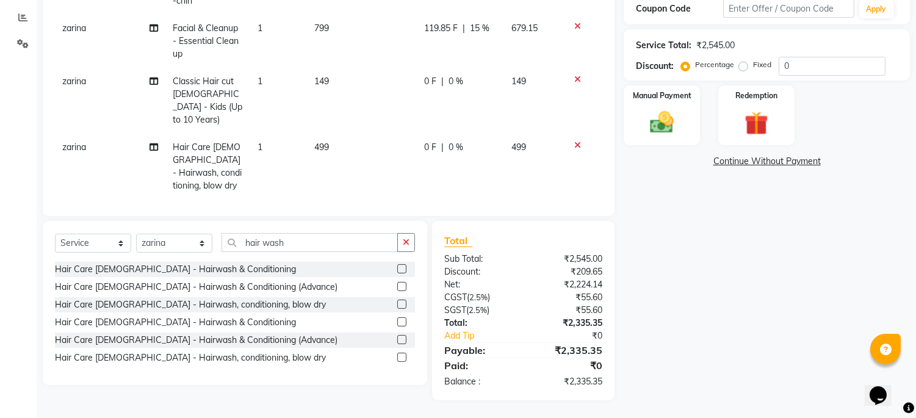
scroll to position [123, 0]
click at [339, 131] on td "499" at bounding box center [362, 164] width 110 height 66
select select "59621"
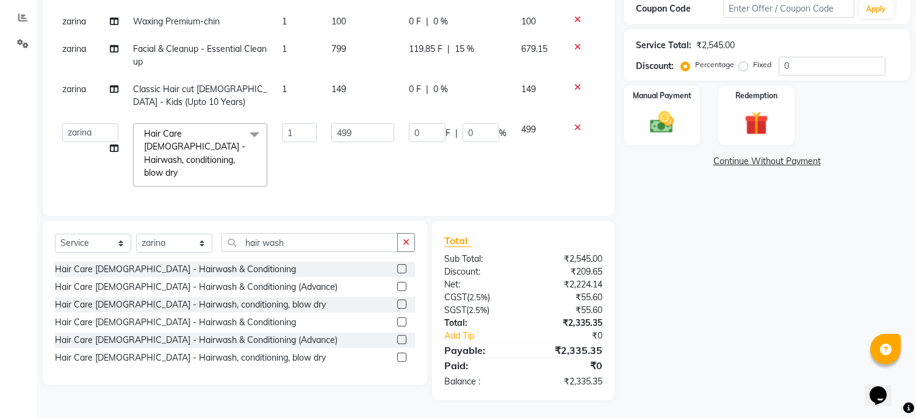
scroll to position [45, 0]
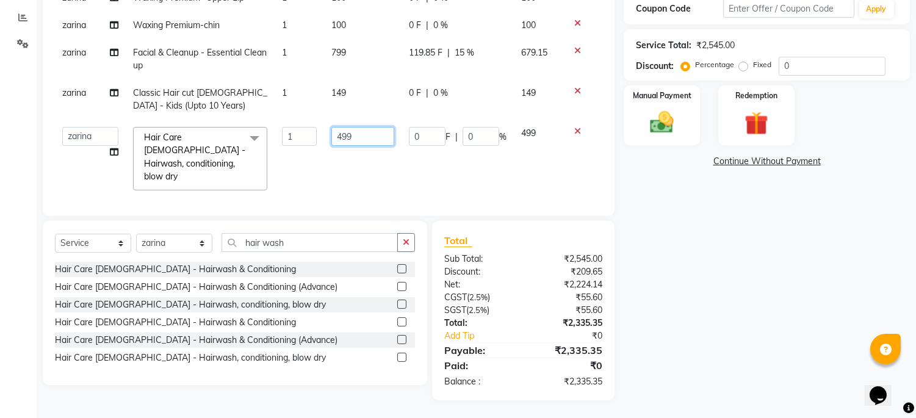
drag, startPoint x: 357, startPoint y: 135, endPoint x: 321, endPoint y: 135, distance: 35.4
click at [324, 137] on td "499" at bounding box center [362, 159] width 77 height 78
type input "350"
click at [461, 175] on tbody "zarina Finishing Touches - Express Manicure (30 min.) 1 399 39.9 F | 10 % 359.1…" at bounding box center [328, 51] width 547 height 294
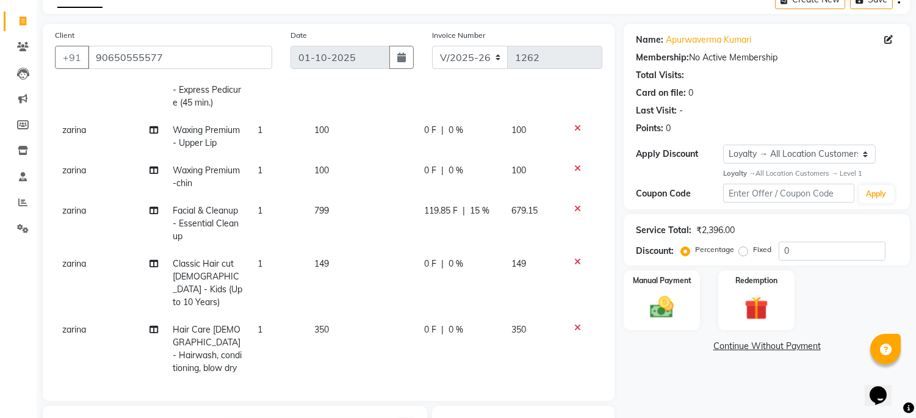
scroll to position [135, 0]
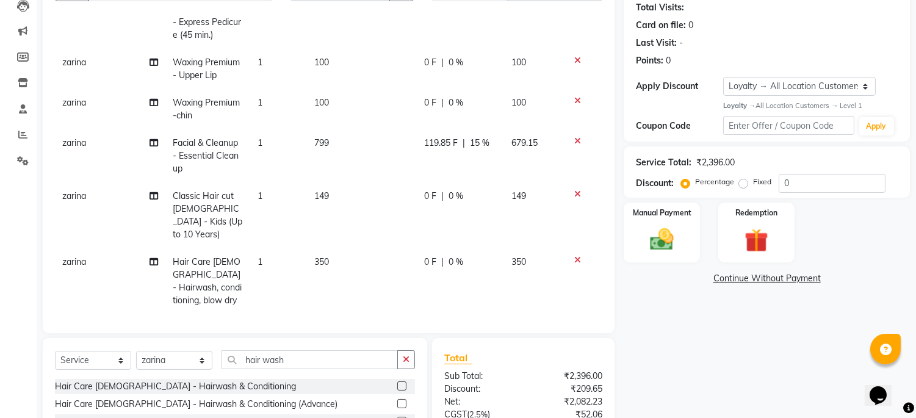
click at [336, 250] on td "350" at bounding box center [362, 281] width 110 height 66
select select "59621"
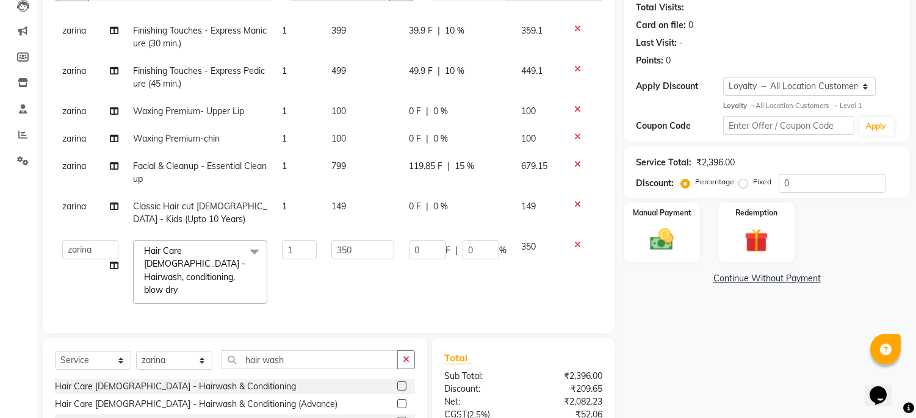
scroll to position [45, 0]
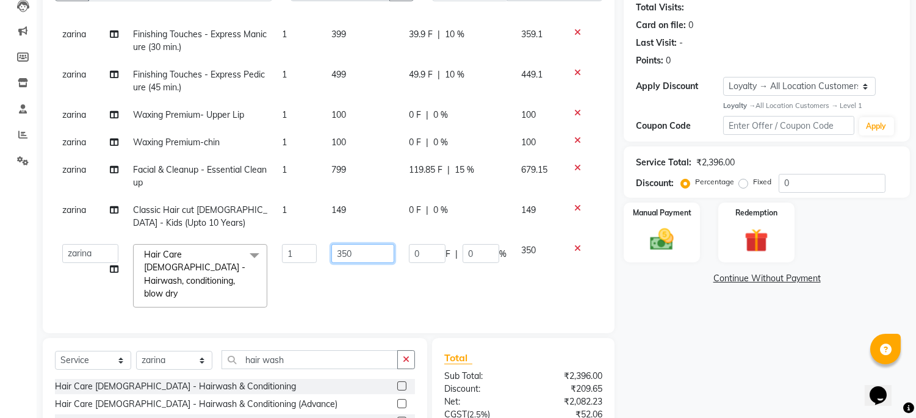
drag, startPoint x: 357, startPoint y: 252, endPoint x: 273, endPoint y: 254, distance: 84.2
click at [273, 254] on tr "Admin [PERSON_NAME] pooja Shankar [PERSON_NAME] Hair Care [DEMOGRAPHIC_DATA] - …" at bounding box center [328, 276] width 547 height 78
type input "499"
click at [340, 306] on div "Services Stylist Service Qty Price Disc Total Action zarina Finishing Touches -…" at bounding box center [328, 168] width 547 height 305
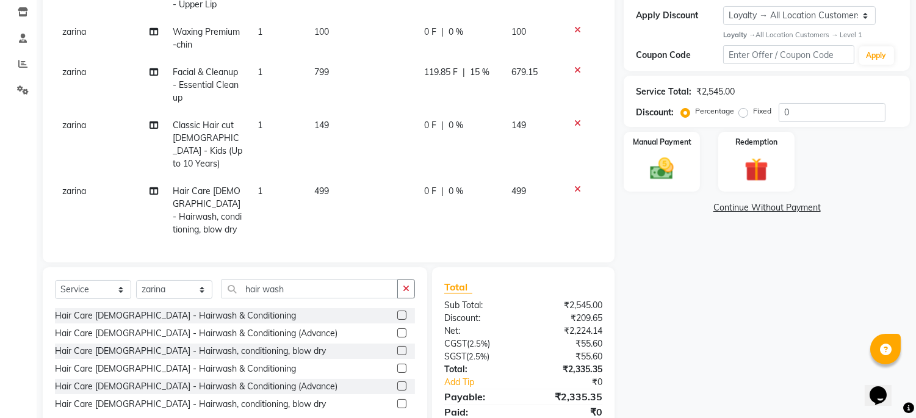
scroll to position [253, 0]
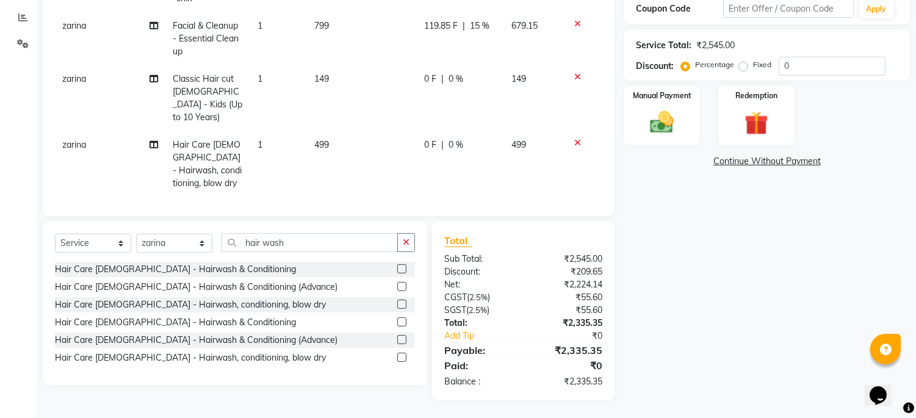
click at [448, 138] on span "0 %" at bounding box center [455, 144] width 15 height 13
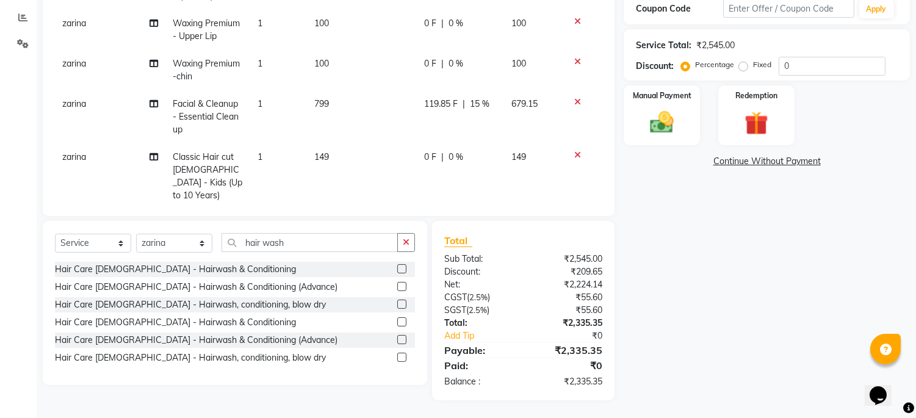
select select "59621"
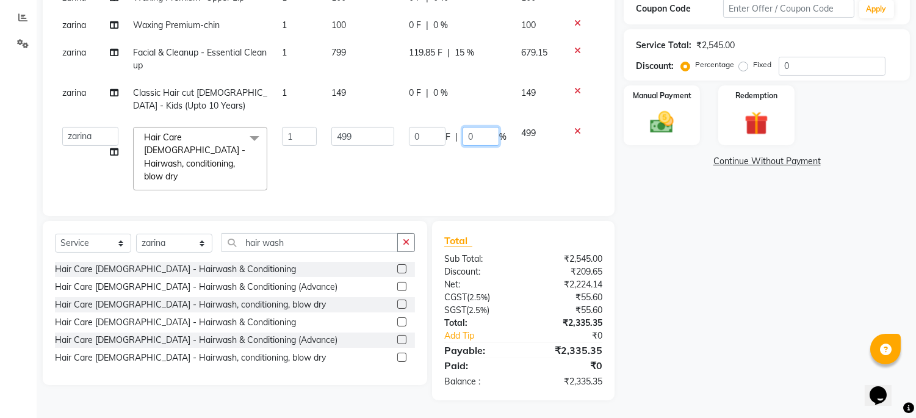
drag, startPoint x: 473, startPoint y: 134, endPoint x: 427, endPoint y: 145, distance: 47.1
click at [427, 145] on td "0 F | 0 %" at bounding box center [457, 159] width 112 height 78
type input "10"
click at [466, 186] on div "Services Stylist Service Qty Price Disc Total Action zarina Finishing Touches -…" at bounding box center [328, 51] width 547 height 305
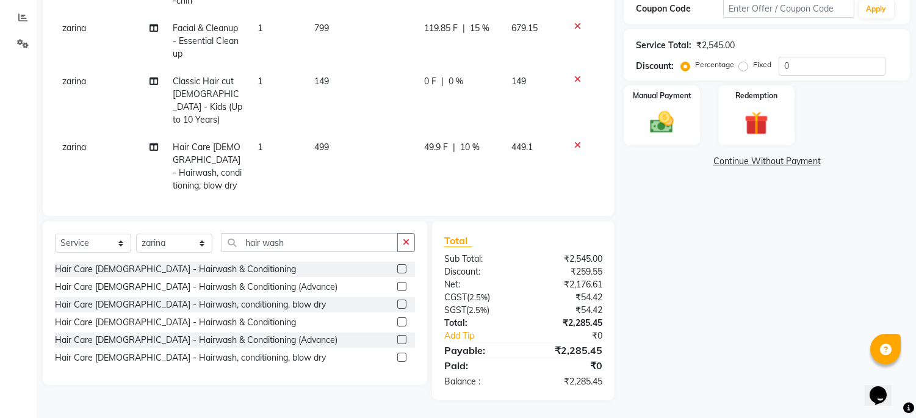
scroll to position [123, 0]
click at [462, 138] on span "10 %" at bounding box center [470, 144] width 20 height 13
select select "59621"
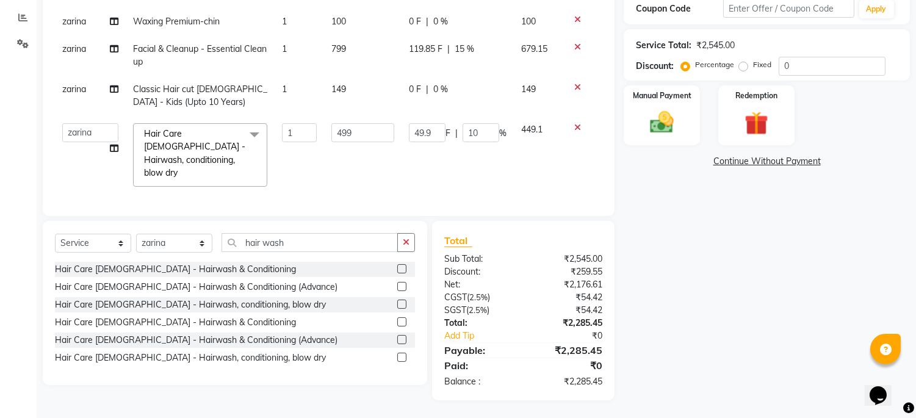
scroll to position [45, 0]
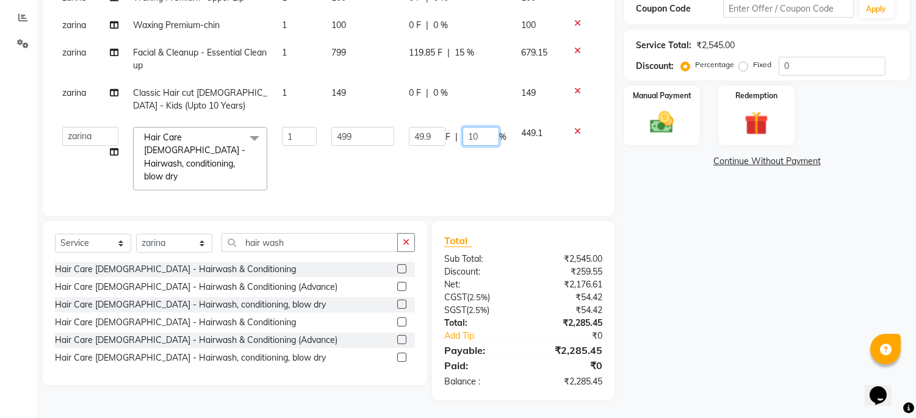
drag, startPoint x: 478, startPoint y: 137, endPoint x: 446, endPoint y: 133, distance: 31.9
click at [446, 133] on div "49.9 F | 10 %" at bounding box center [458, 136] width 98 height 19
click at [569, 128] on tbody "zarina Finishing Touches - Express Manicure (30 min.) 1 399 39.9 F | 10 % 359.1…" at bounding box center [328, 51] width 547 height 294
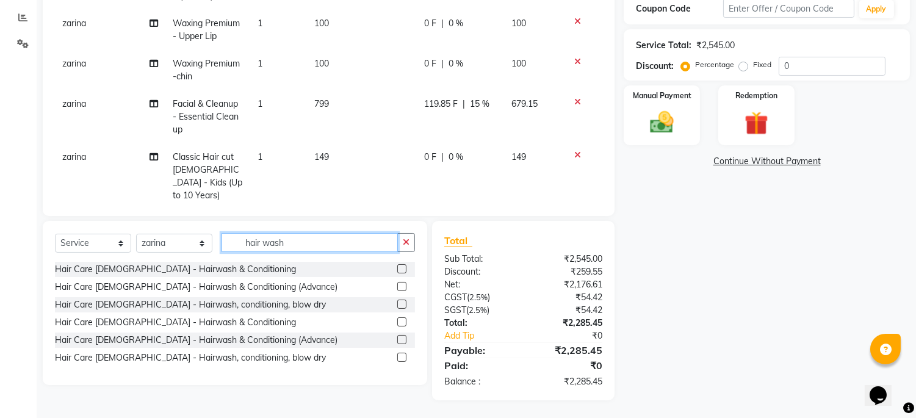
click at [333, 242] on input "hair wash" at bounding box center [309, 242] width 176 height 19
click at [401, 282] on label at bounding box center [401, 286] width 9 height 9
click at [401, 283] on input "checkbox" at bounding box center [401, 287] width 8 height 8
checkbox input "false"
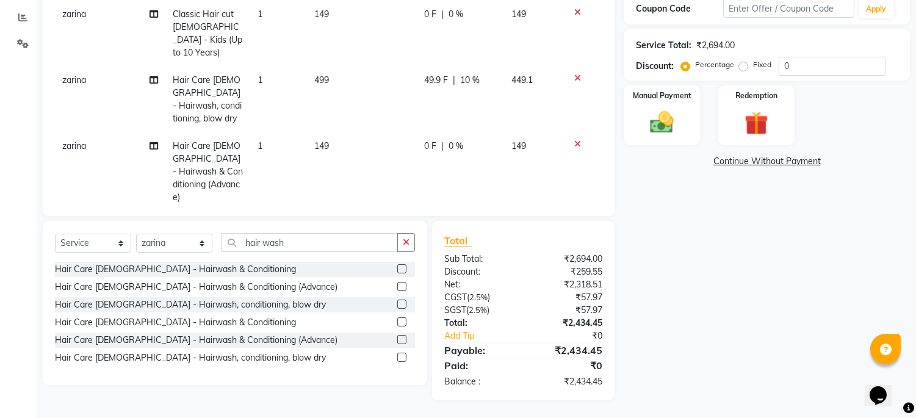
scroll to position [189, 0]
click at [574, 138] on icon at bounding box center [577, 142] width 7 height 9
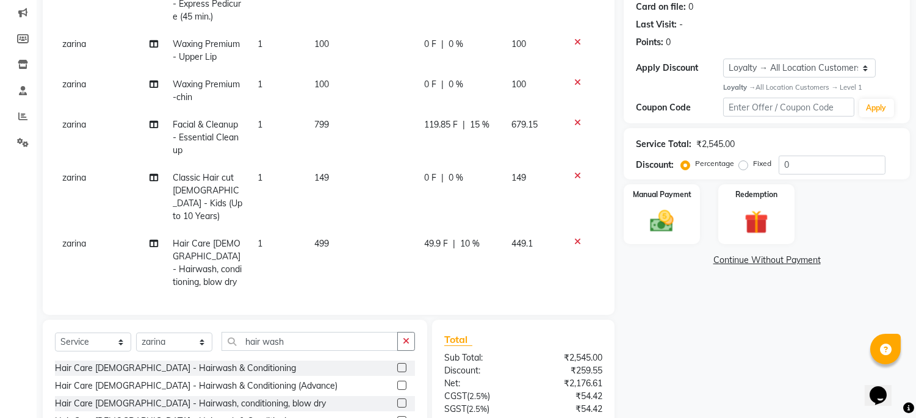
scroll to position [253, 0]
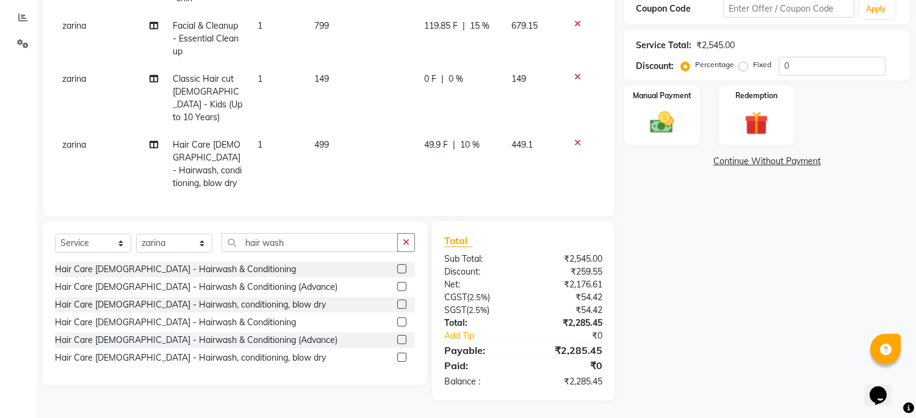
click at [399, 340] on label at bounding box center [401, 339] width 9 height 9
click at [399, 340] on input "checkbox" at bounding box center [401, 340] width 8 height 8
checkbox input "false"
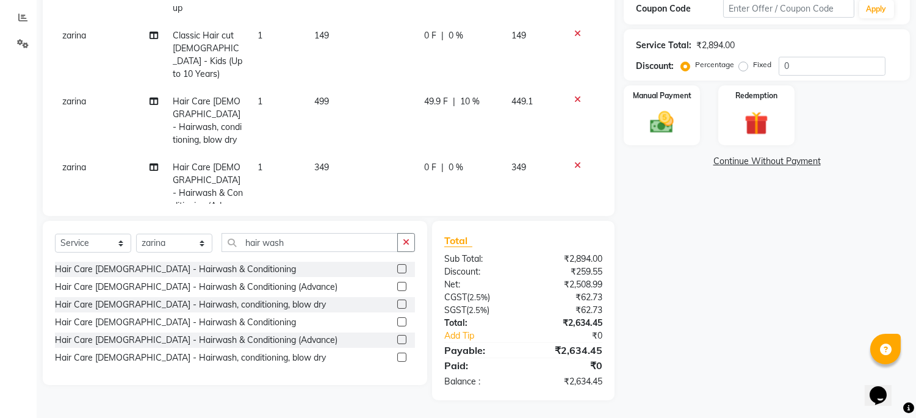
scroll to position [189, 0]
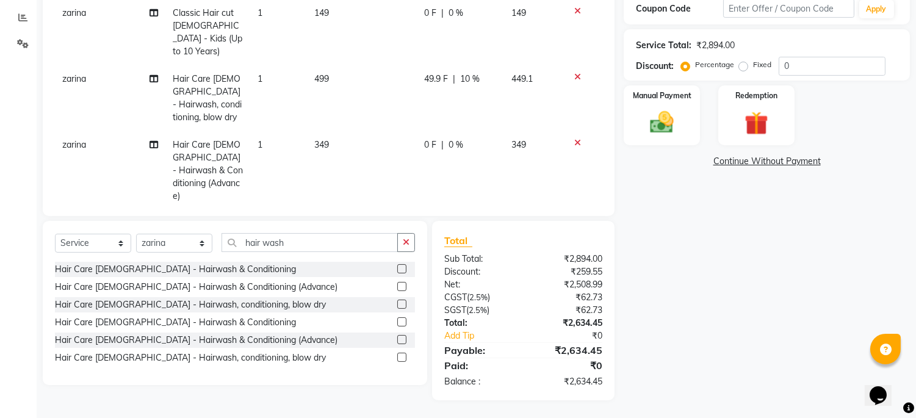
click at [448, 138] on span "0 %" at bounding box center [455, 144] width 15 height 13
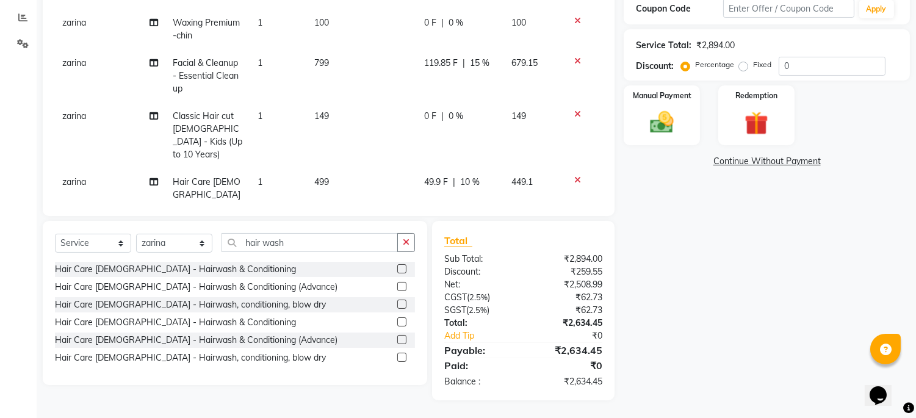
select select "59621"
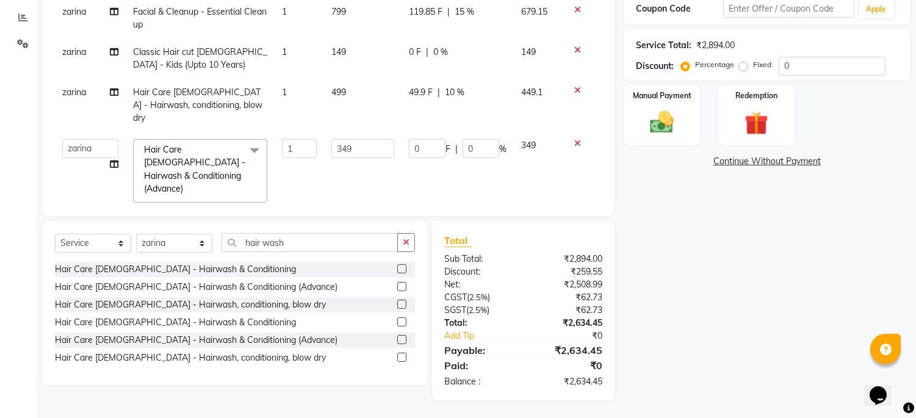
click at [574, 89] on icon at bounding box center [577, 90] width 7 height 9
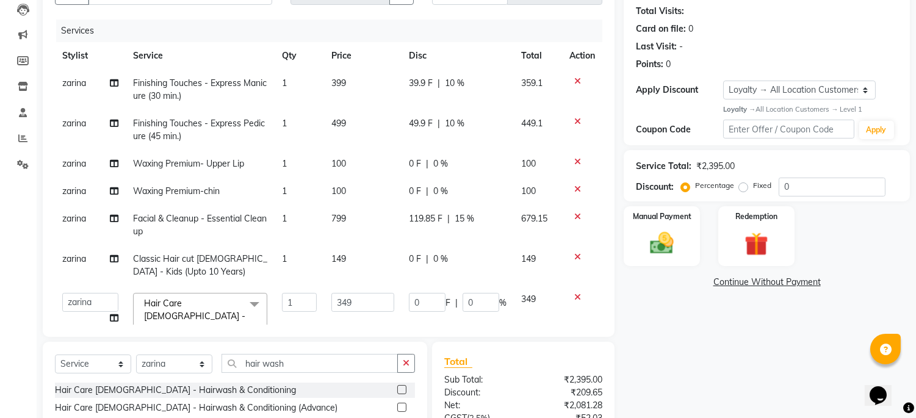
scroll to position [253, 0]
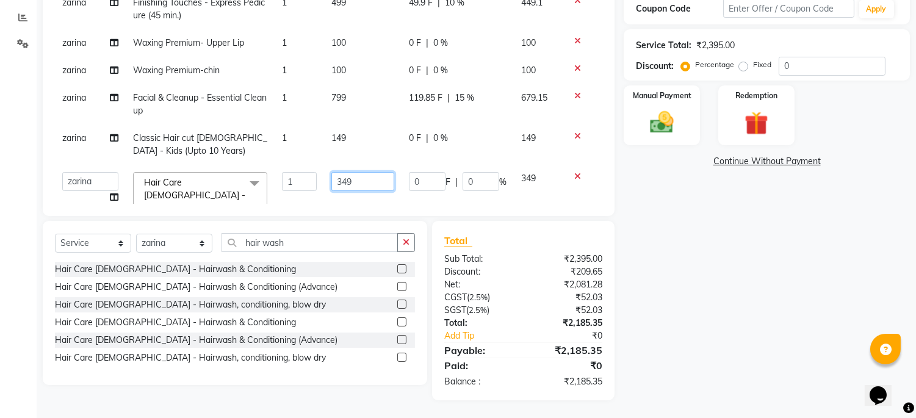
drag, startPoint x: 353, startPoint y: 178, endPoint x: 300, endPoint y: 168, distance: 54.0
click at [300, 168] on tr "Admin [PERSON_NAME] pooja Shankar [PERSON_NAME] Hair Care [DEMOGRAPHIC_DATA] - …" at bounding box center [328, 204] width 547 height 78
type input "350"
click at [662, 284] on div "Name: Apurwaverma Kumari Membership: No Active Membership Total Visits: Card on…" at bounding box center [770, 119] width 295 height 561
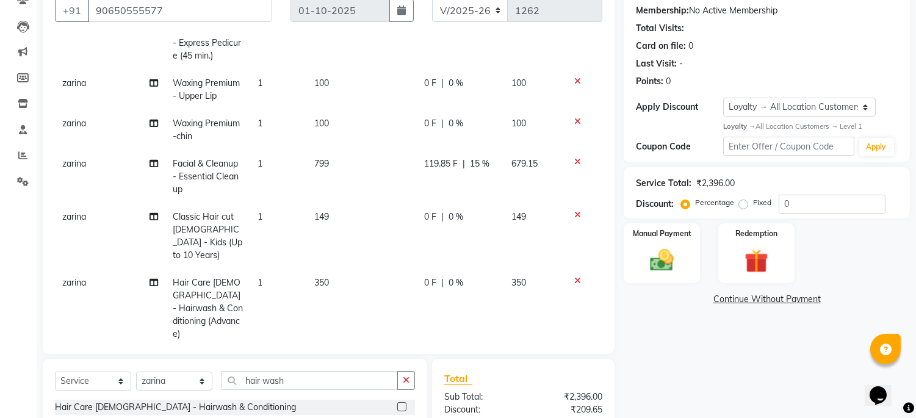
scroll to position [0, 0]
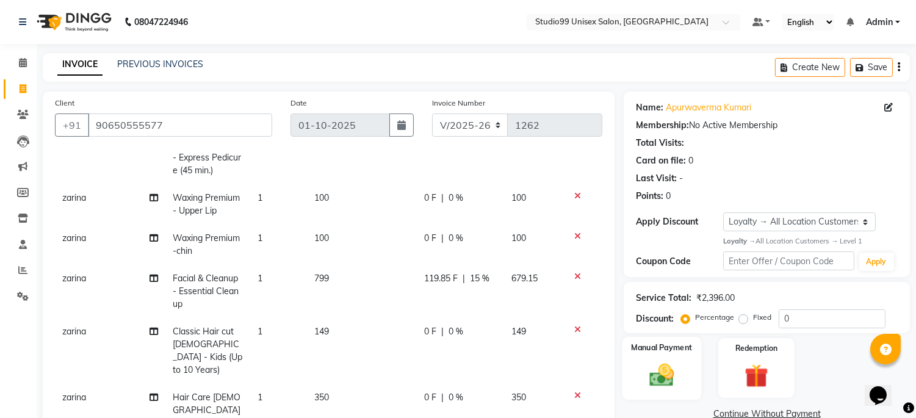
click at [668, 373] on img at bounding box center [662, 375] width 40 height 29
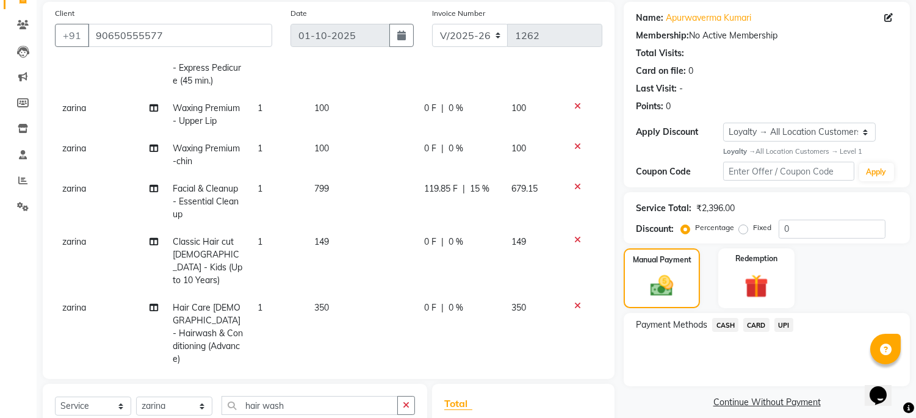
scroll to position [135, 0]
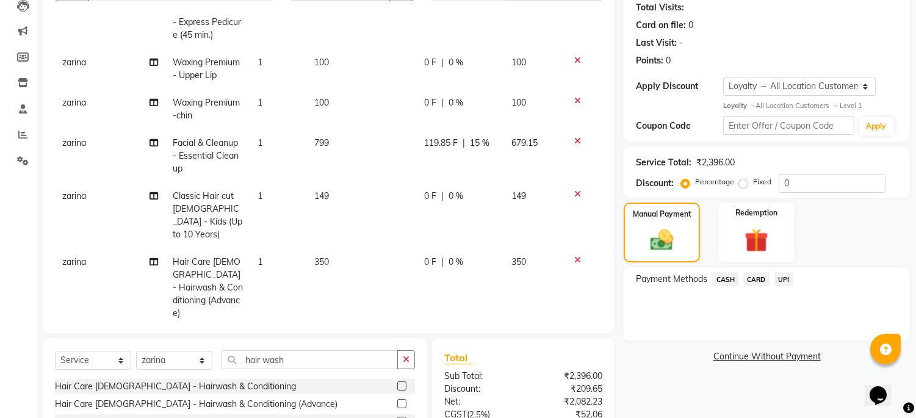
click at [783, 272] on span "UPI" at bounding box center [783, 279] width 19 height 14
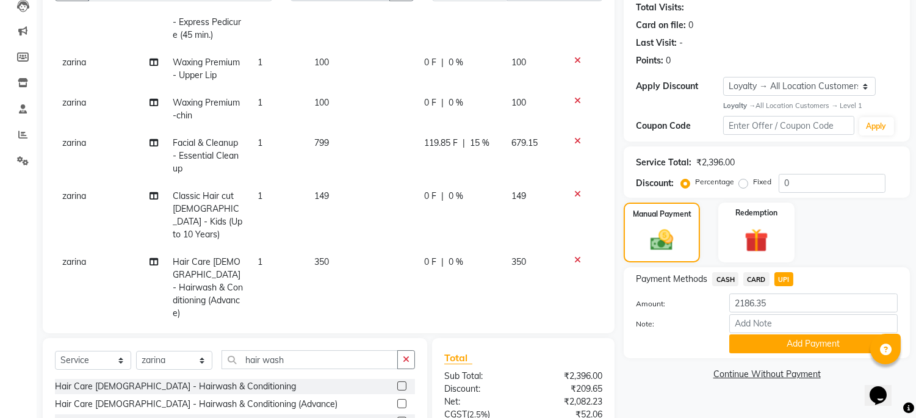
scroll to position [253, 0]
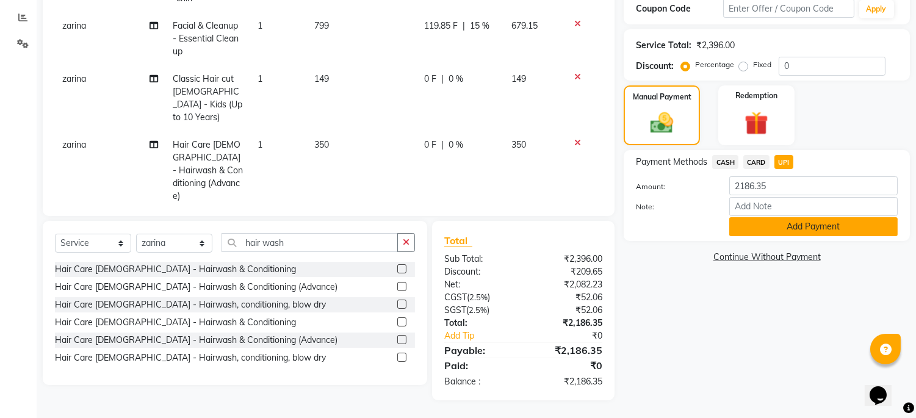
click at [748, 226] on button "Add Payment" at bounding box center [813, 226] width 168 height 19
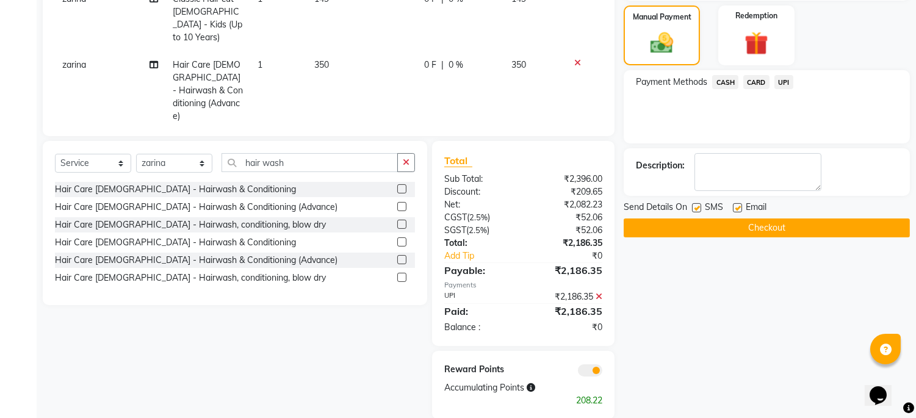
scroll to position [351, 0]
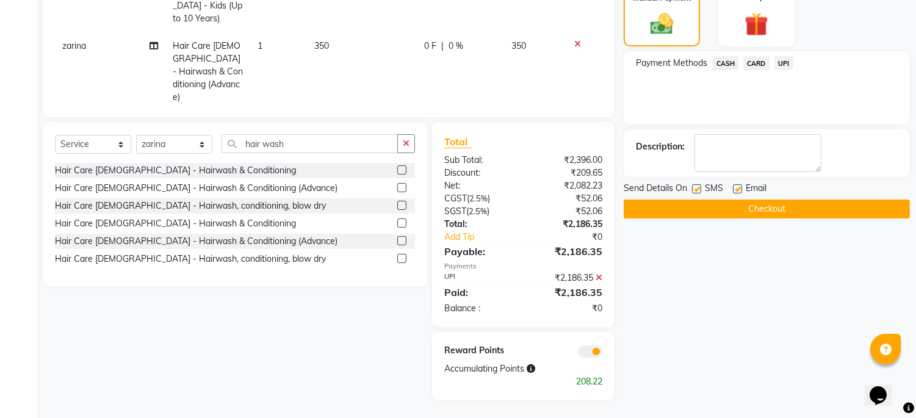
click at [746, 209] on button "Checkout" at bounding box center [766, 208] width 286 height 19
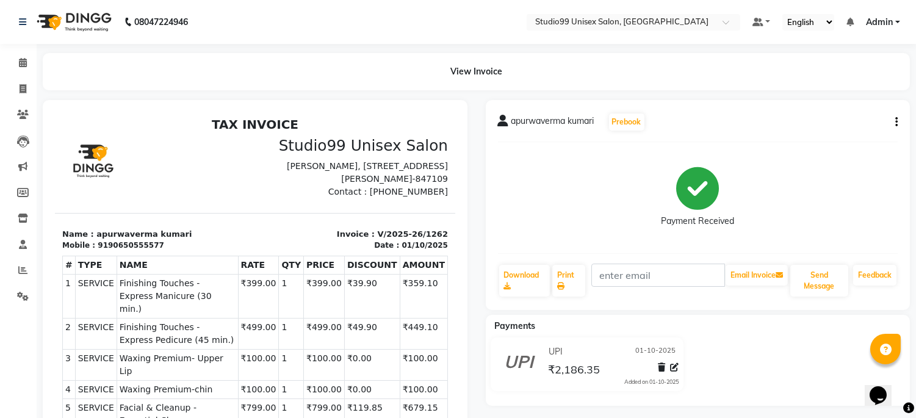
click at [899, 125] on div "apurwaverma kumari Prebook Payment Received Download Print Email Invoice Send M…" at bounding box center [698, 205] width 425 height 210
click at [897, 124] on div "apurwaverma kumari Prebook Payment Received Download Print Email Invoice Send M…" at bounding box center [698, 205] width 425 height 210
click at [895, 122] on icon "button" at bounding box center [896, 122] width 2 height 1
click at [836, 138] on div "Edit Invoice" at bounding box center [836, 137] width 84 height 15
select select "service"
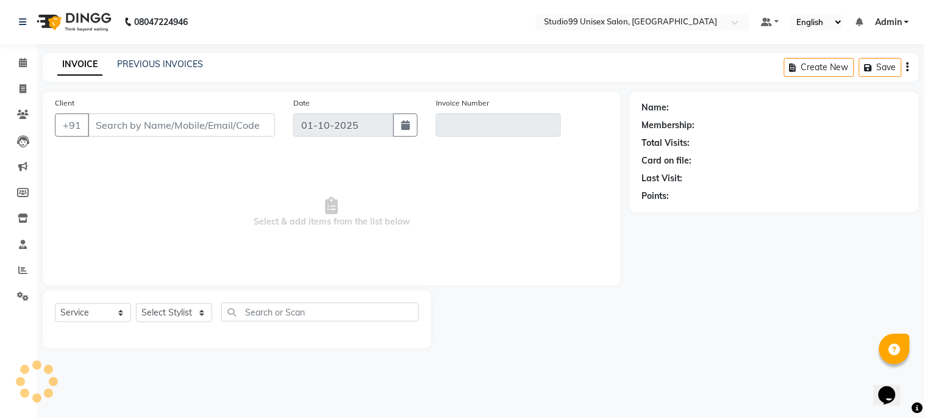
type input "90650555577"
type input "V/2025-26/1262"
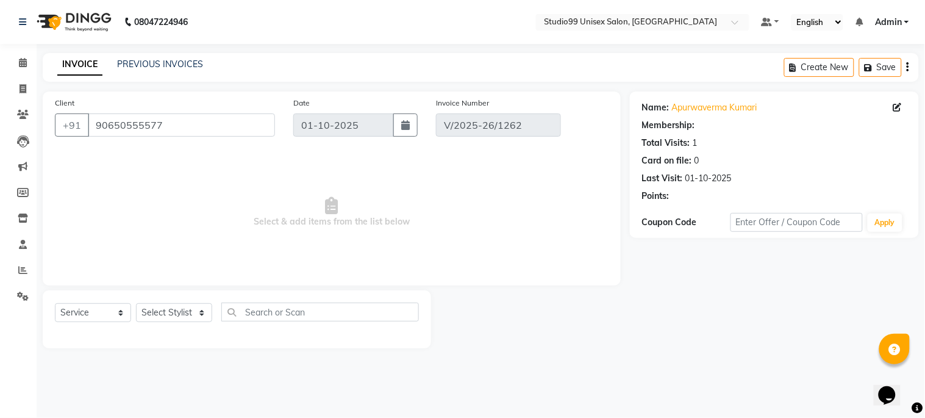
select select "1: Object"
select select "select"
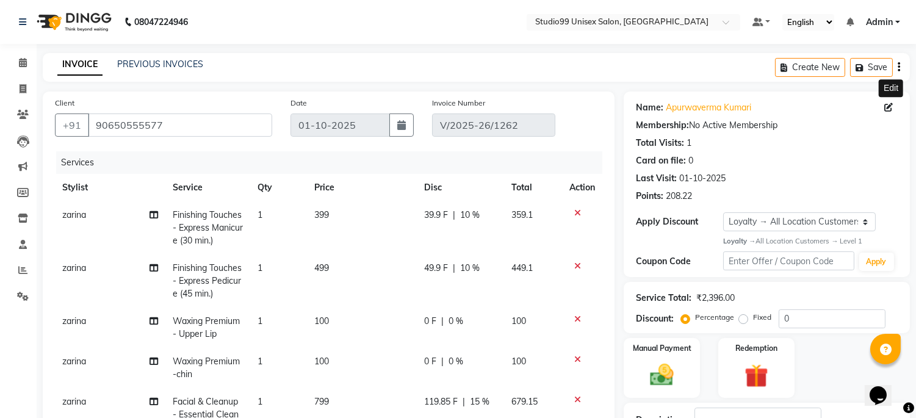
click at [888, 106] on icon at bounding box center [888, 107] width 9 height 9
select select "[DEMOGRAPHIC_DATA]"
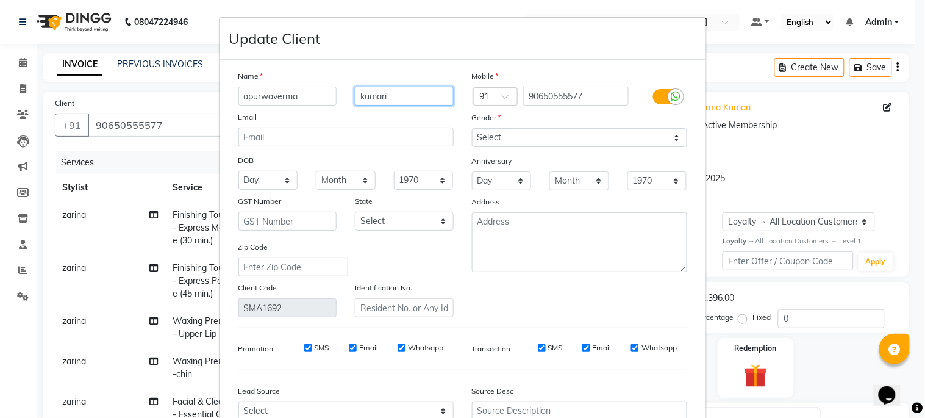
drag, startPoint x: 398, startPoint y: 93, endPoint x: 323, endPoint y: 89, distance: 75.1
click at [323, 90] on div "apurwaverma kumari" at bounding box center [346, 96] width 234 height 19
drag, startPoint x: 301, startPoint y: 98, endPoint x: 271, endPoint y: 93, distance: 30.4
click at [271, 93] on input "apurwaverma" at bounding box center [288, 96] width 99 height 19
type input "[PERSON_NAME]"
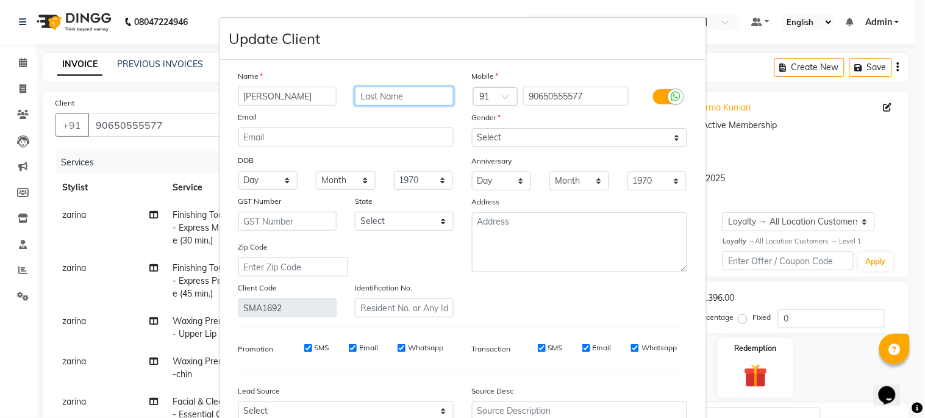
click at [376, 96] on input "text" at bounding box center [404, 96] width 99 height 19
paste input "verma"
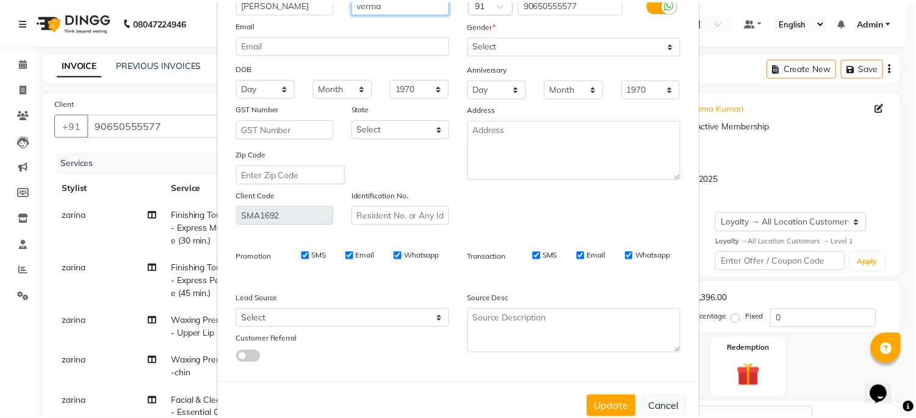
scroll to position [124, 0]
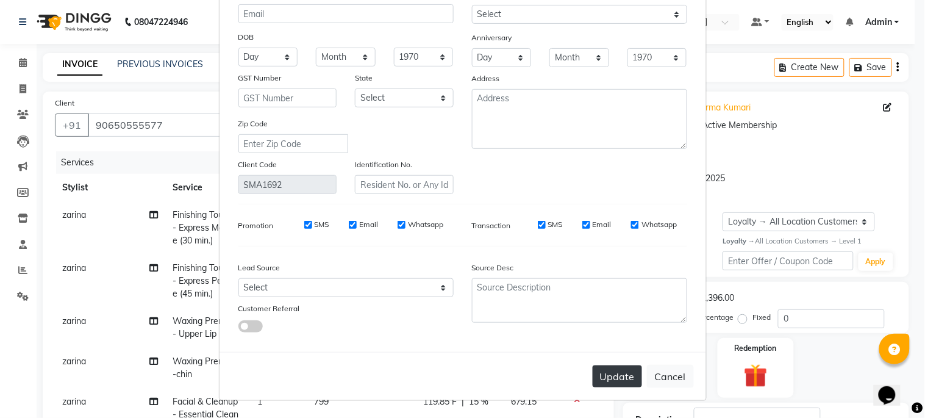
type input "verma"
click at [627, 381] on button "Update" at bounding box center [617, 376] width 49 height 22
select select
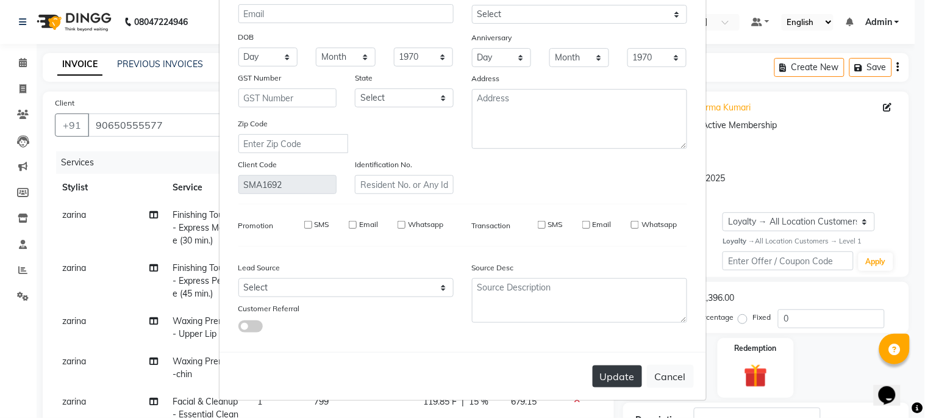
select select
checkbox input "false"
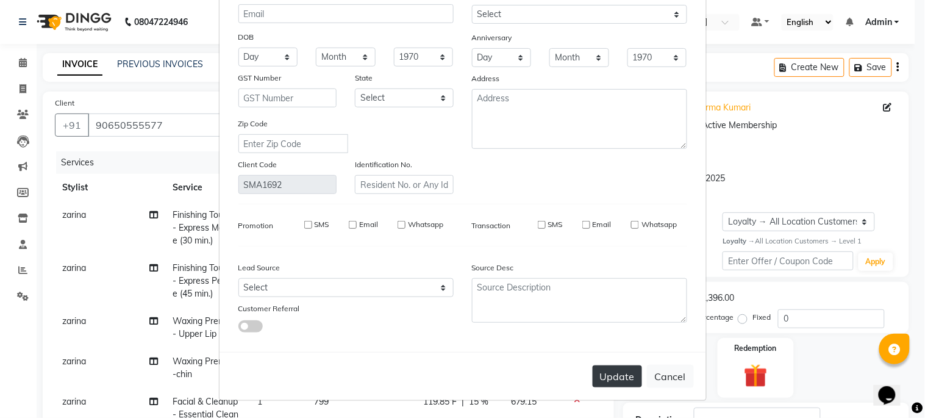
checkbox input "false"
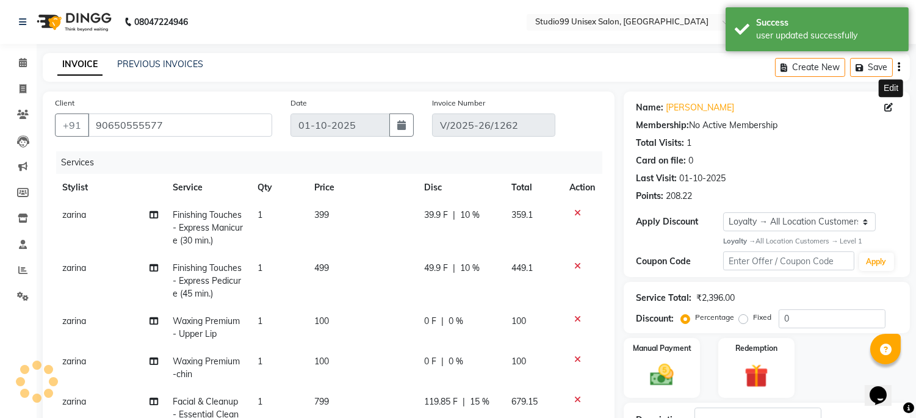
select select "1: Object"
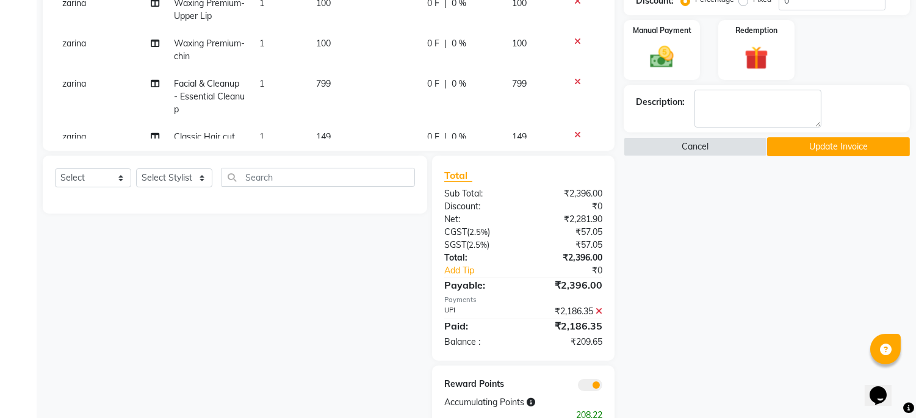
scroll to position [351, 0]
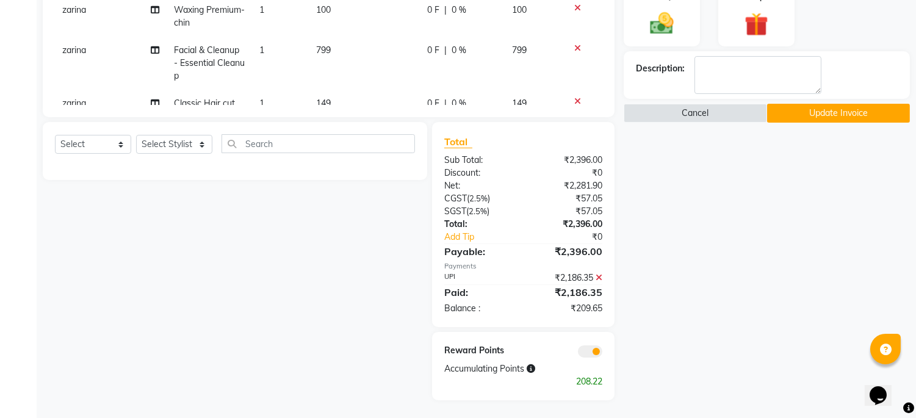
click at [845, 113] on button "Update Invoice" at bounding box center [838, 113] width 143 height 19
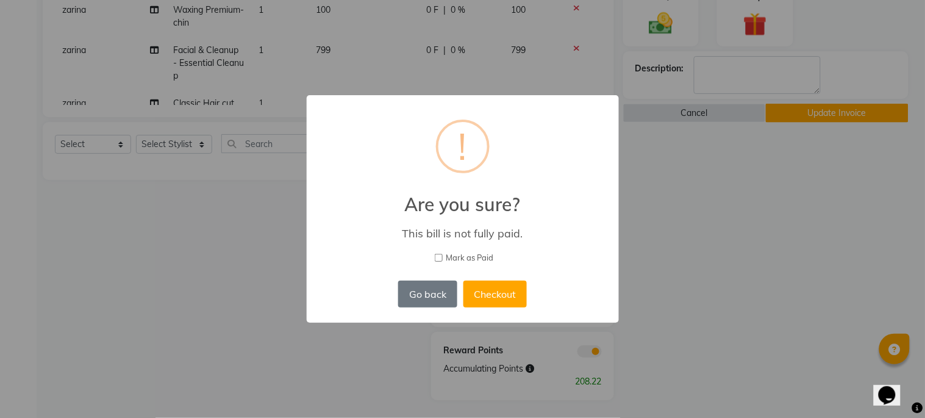
click at [442, 258] on input "Mark as Paid" at bounding box center [439, 258] width 8 height 8
checkbox input "true"
click at [511, 296] on button "Checkout" at bounding box center [495, 294] width 63 height 27
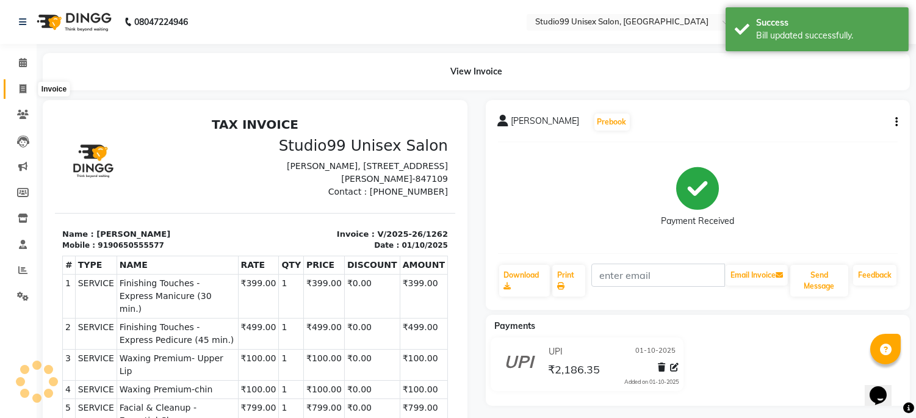
click at [20, 86] on icon at bounding box center [23, 88] width 7 height 9
select select "service"
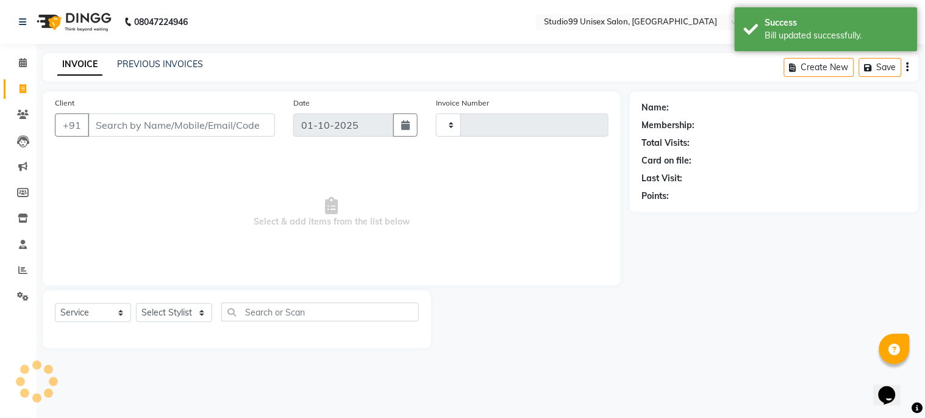
type input "1263"
select select "6061"
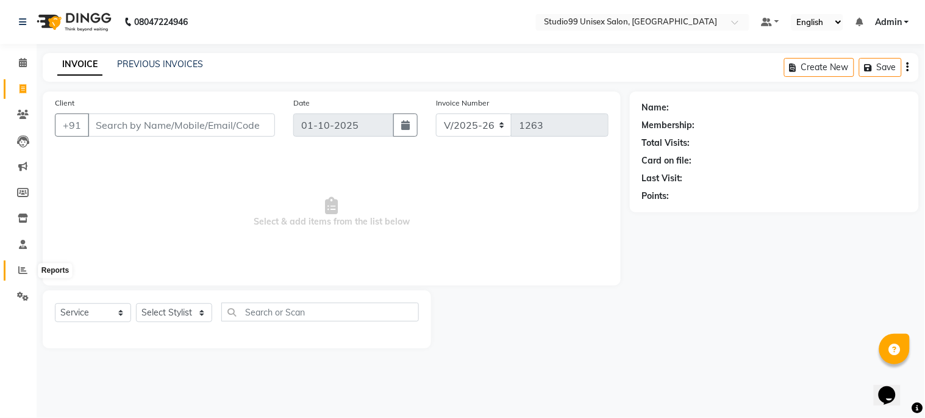
click at [16, 275] on span at bounding box center [22, 271] width 21 height 14
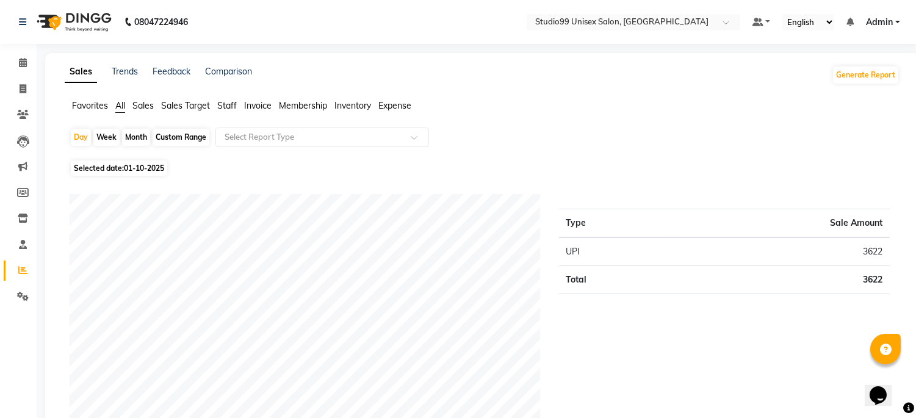
click at [143, 107] on span "Sales" at bounding box center [142, 105] width 21 height 11
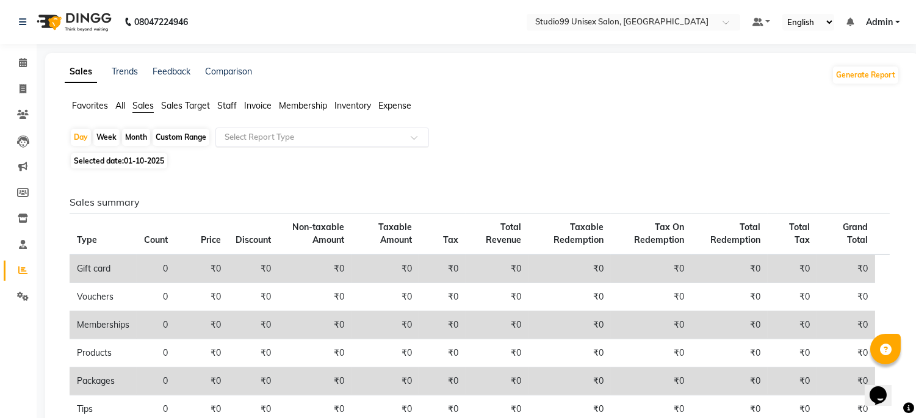
click at [240, 138] on input "text" at bounding box center [310, 137] width 176 height 12
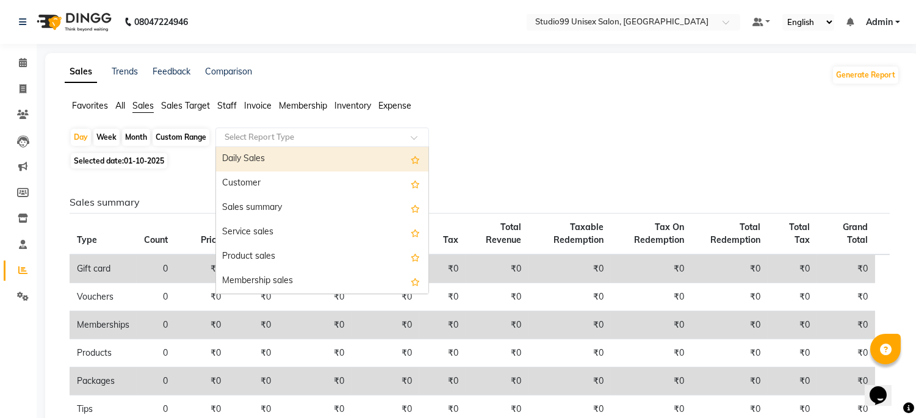
click at [245, 163] on div "Daily Sales" at bounding box center [322, 159] width 212 height 24
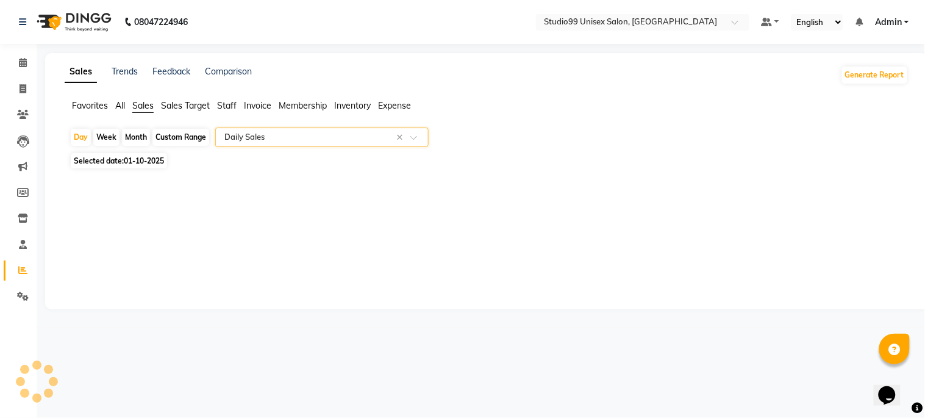
select select "csv"
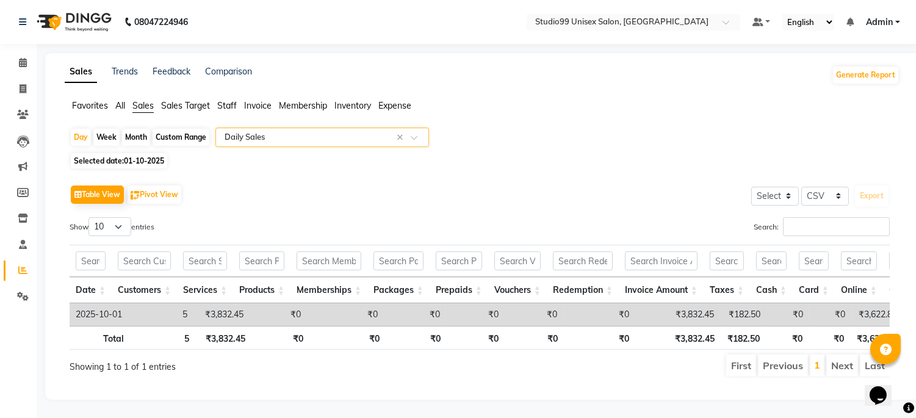
scroll to position [21, 0]
click at [262, 127] on div "Select Report Type × Daily Sales ×" at bounding box center [322, 137] width 214 height 20
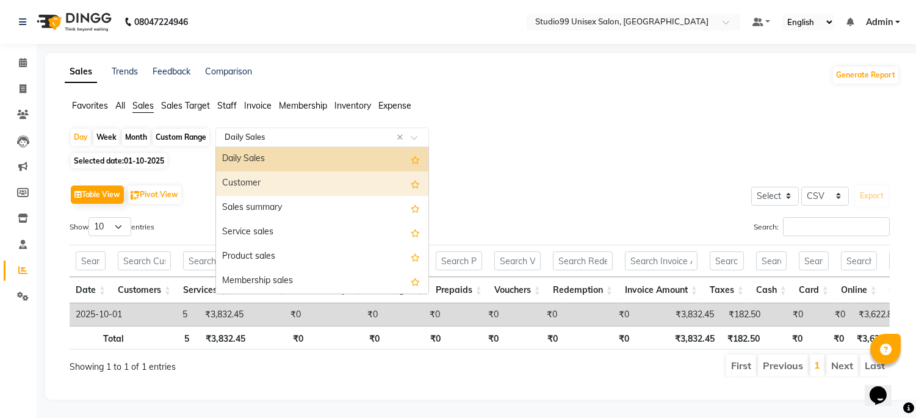
click at [266, 171] on div "Customer" at bounding box center [322, 183] width 212 height 24
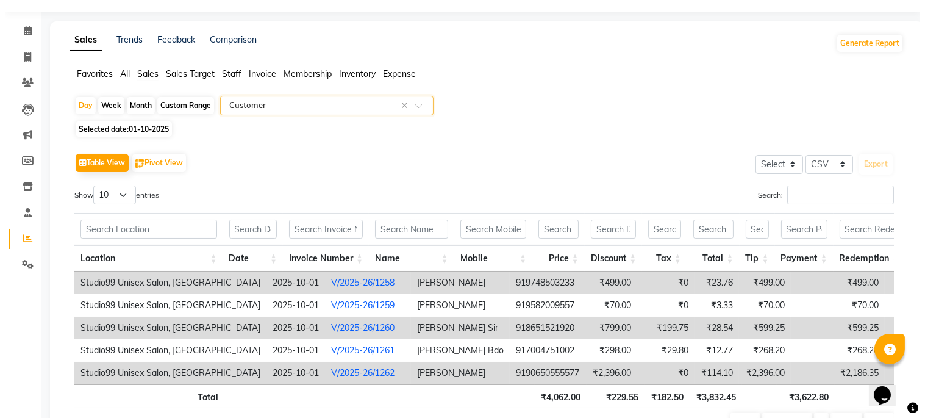
scroll to position [0, 0]
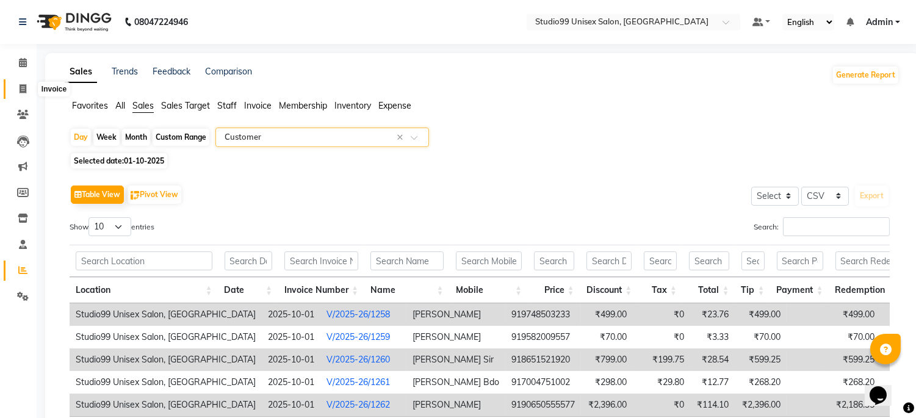
click at [21, 93] on icon at bounding box center [23, 88] width 7 height 9
select select "service"
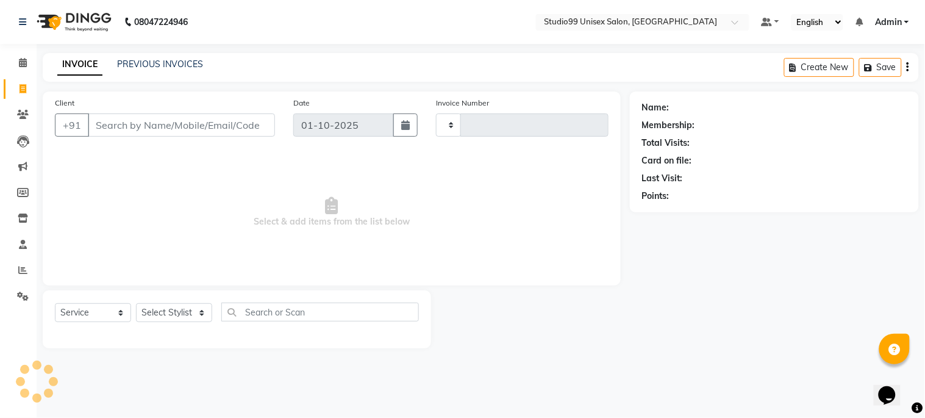
type input "1263"
select select "6061"
